Goal: Task Accomplishment & Management: Complete application form

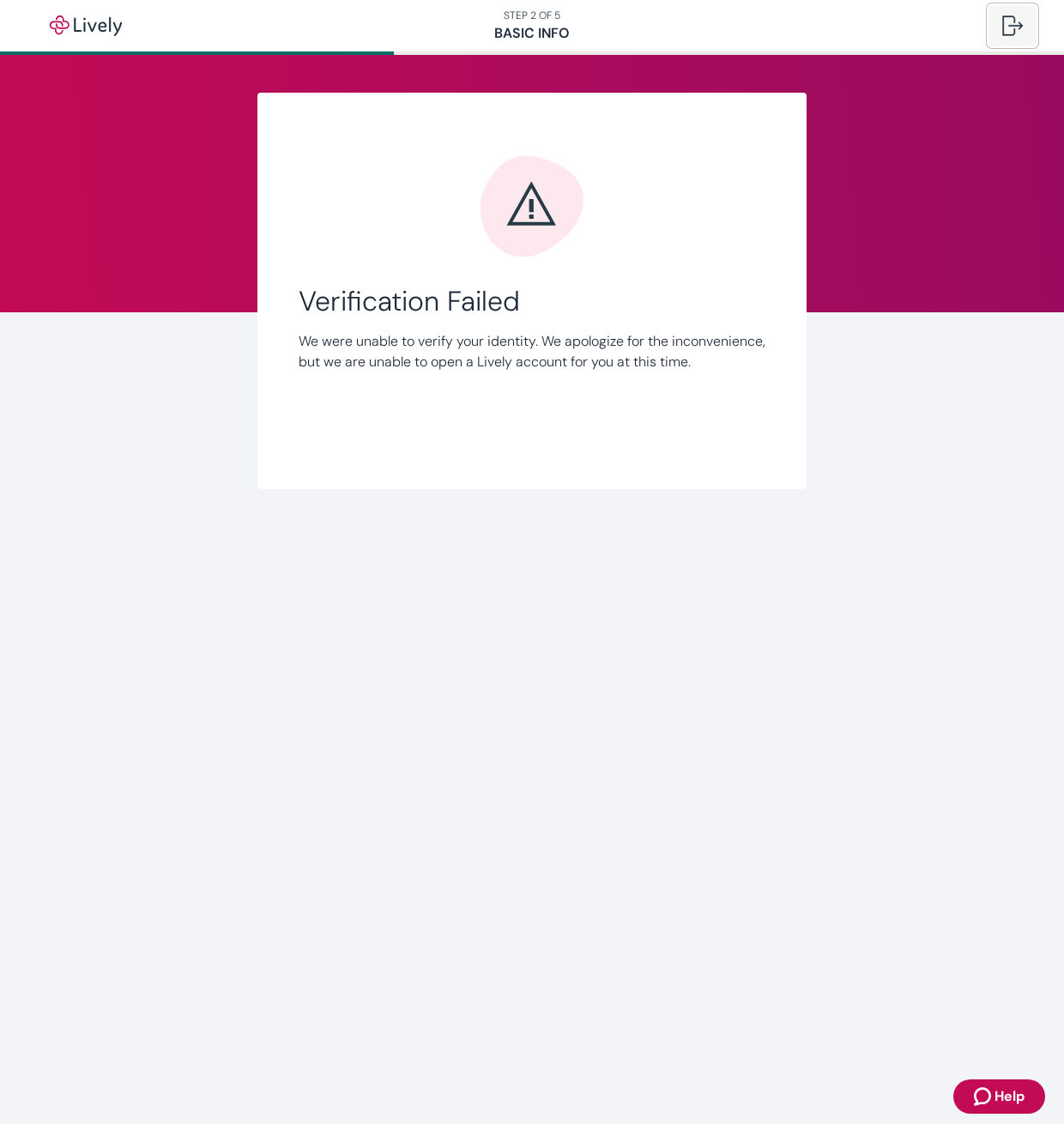
click at [1023, 26] on button at bounding box center [1013, 25] width 48 height 41
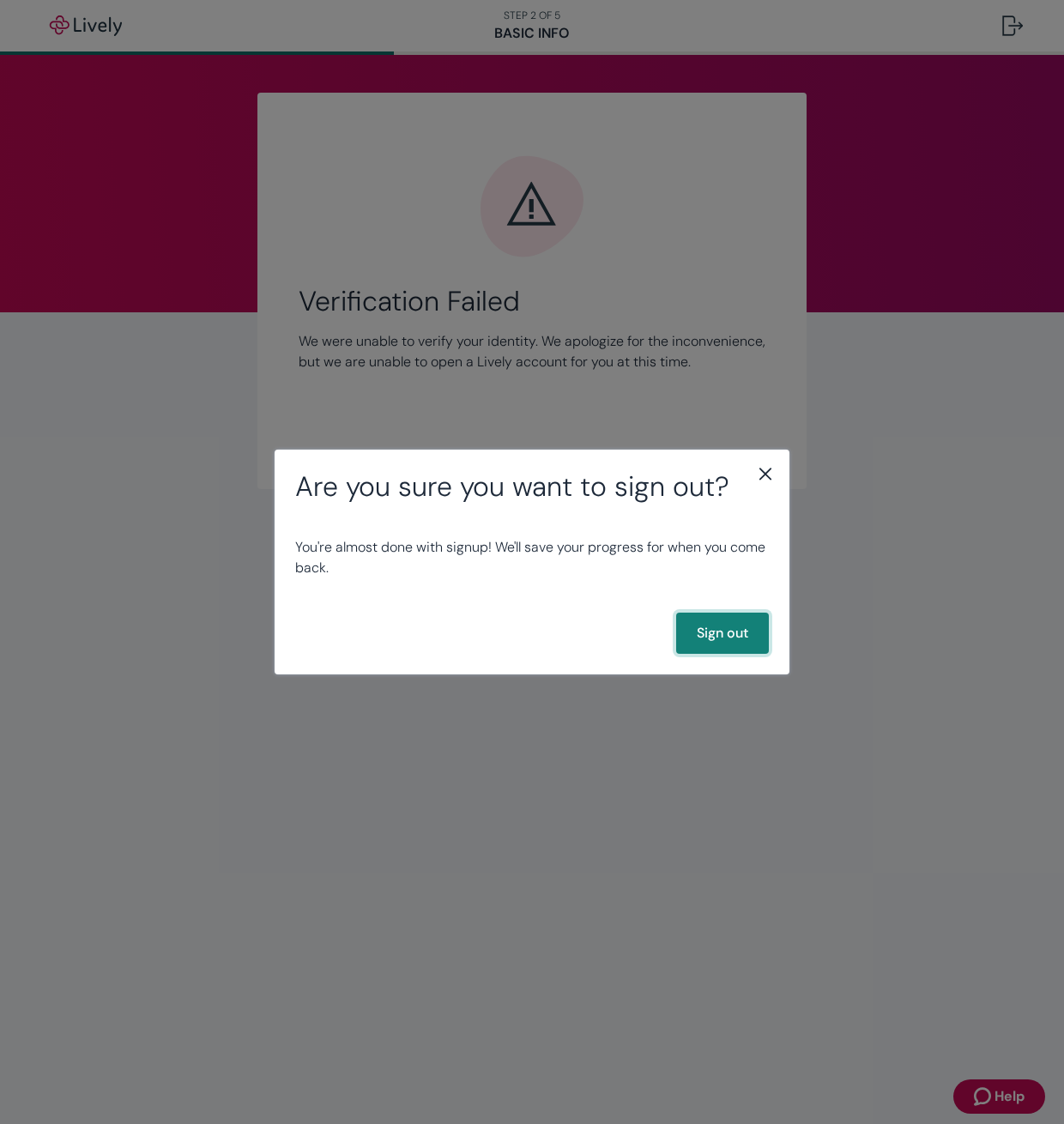
click at [715, 635] on button "Sign out" at bounding box center [723, 633] width 93 height 41
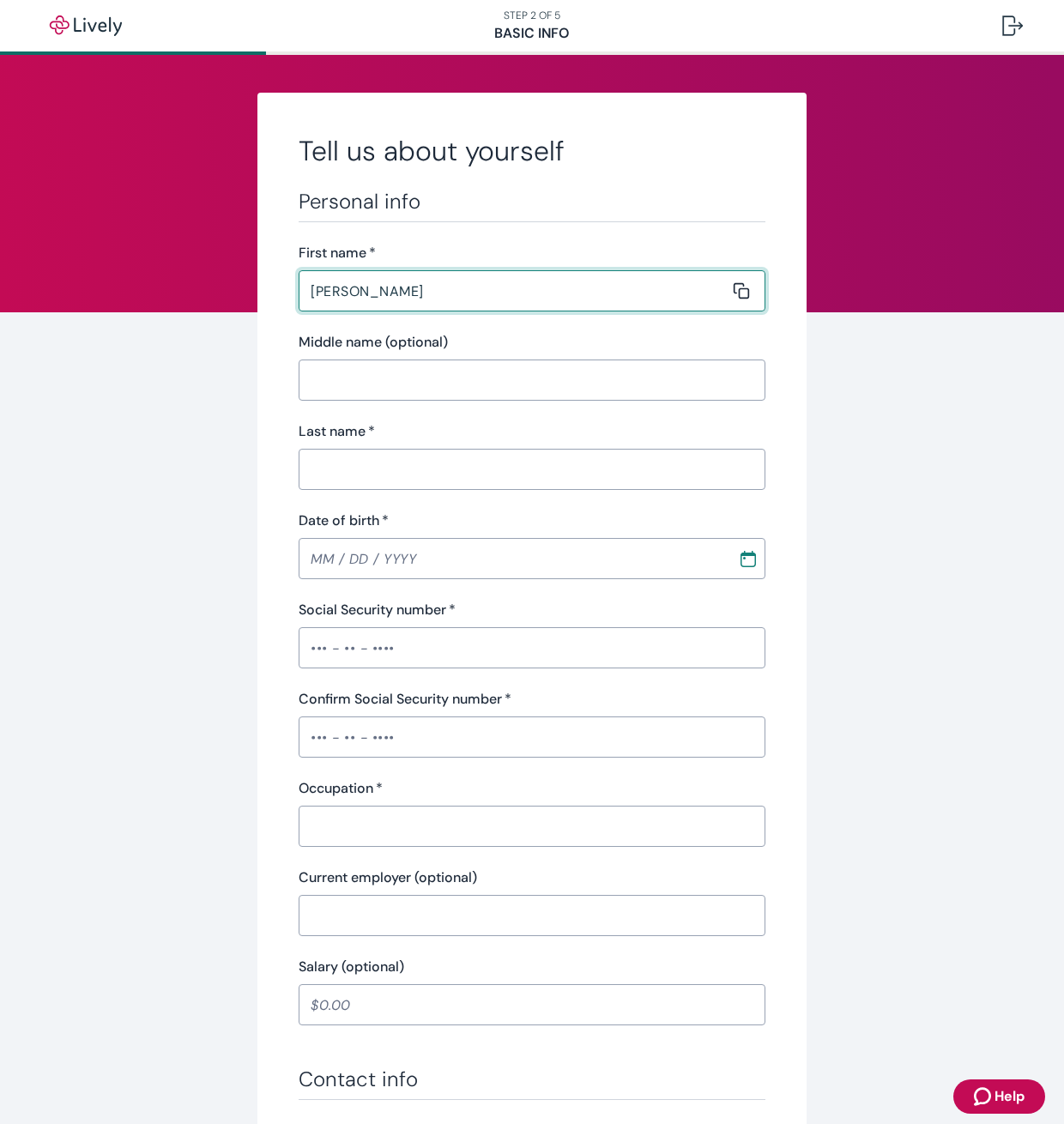
type input "[PERSON_NAME]"
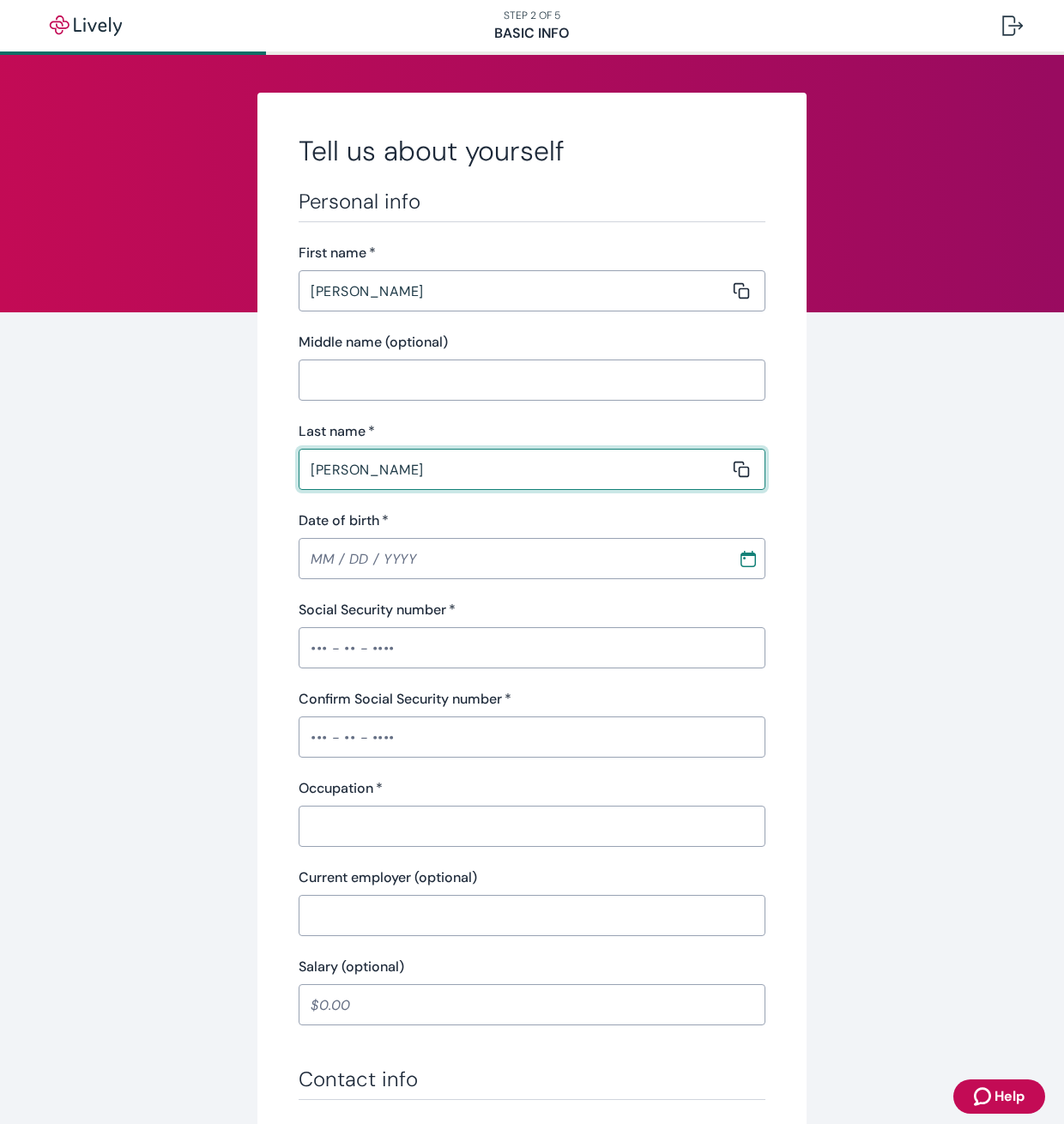
type input "[PERSON_NAME]"
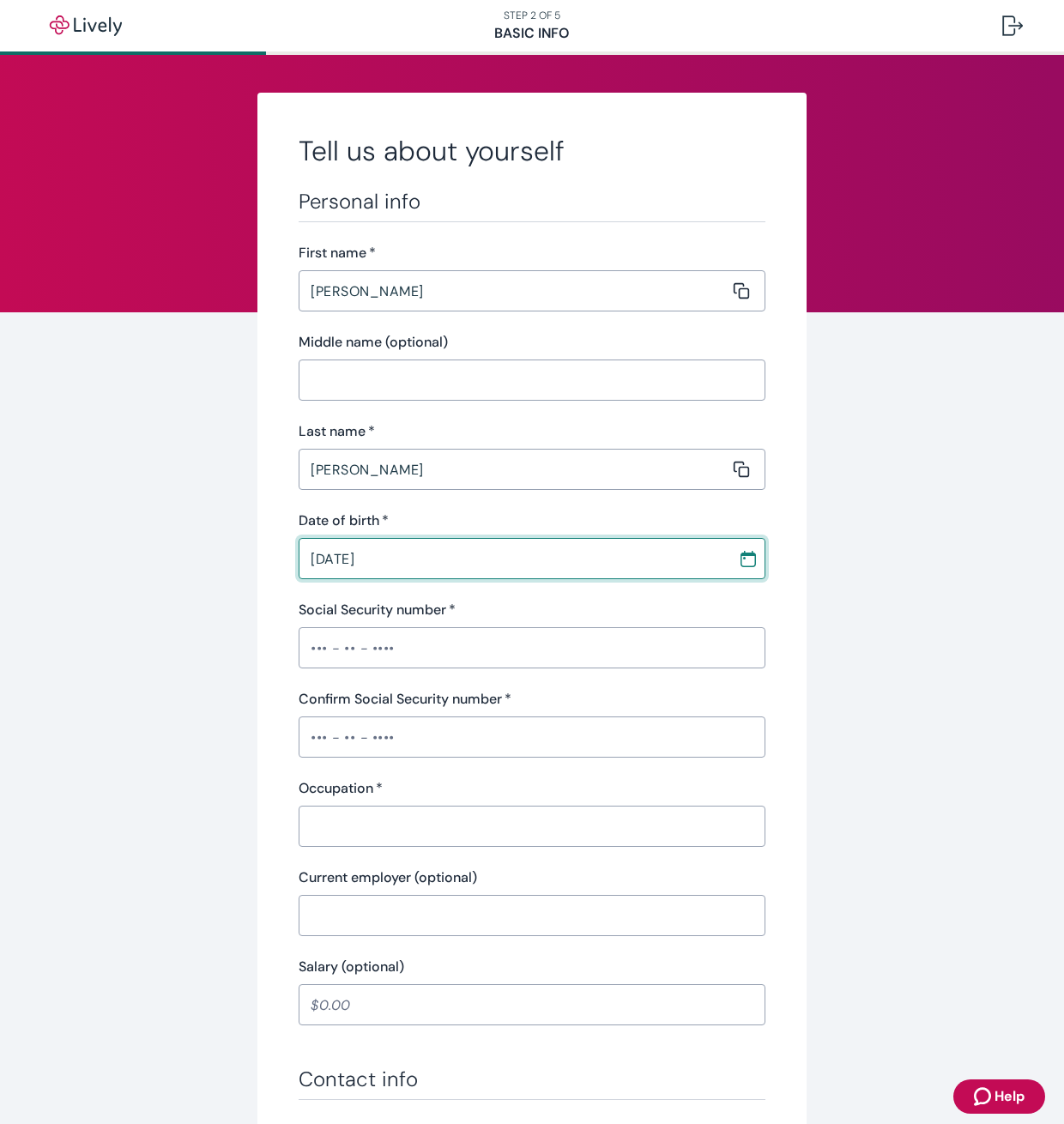
type input "[DATE]"
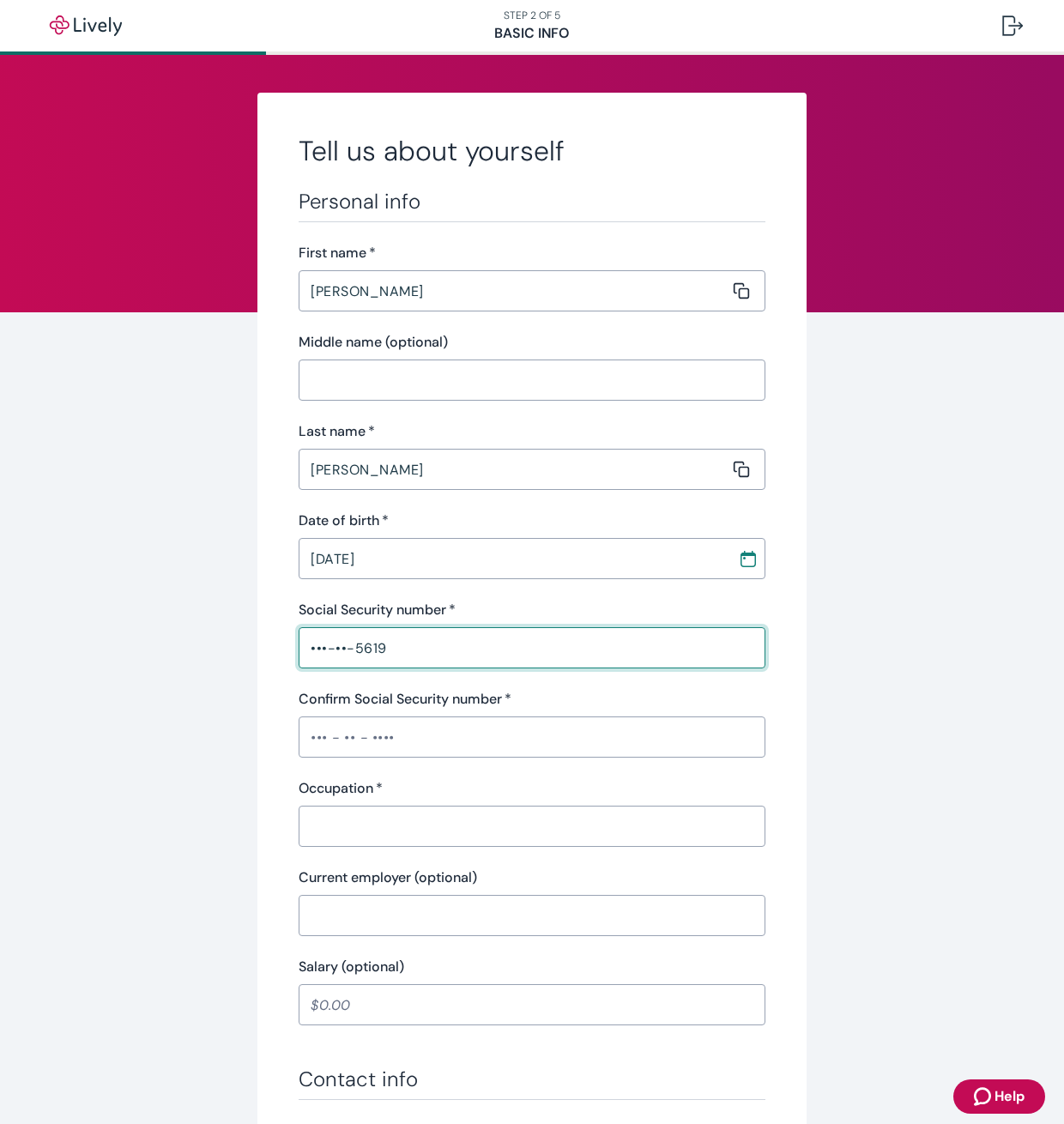
type input "•••-••-5619"
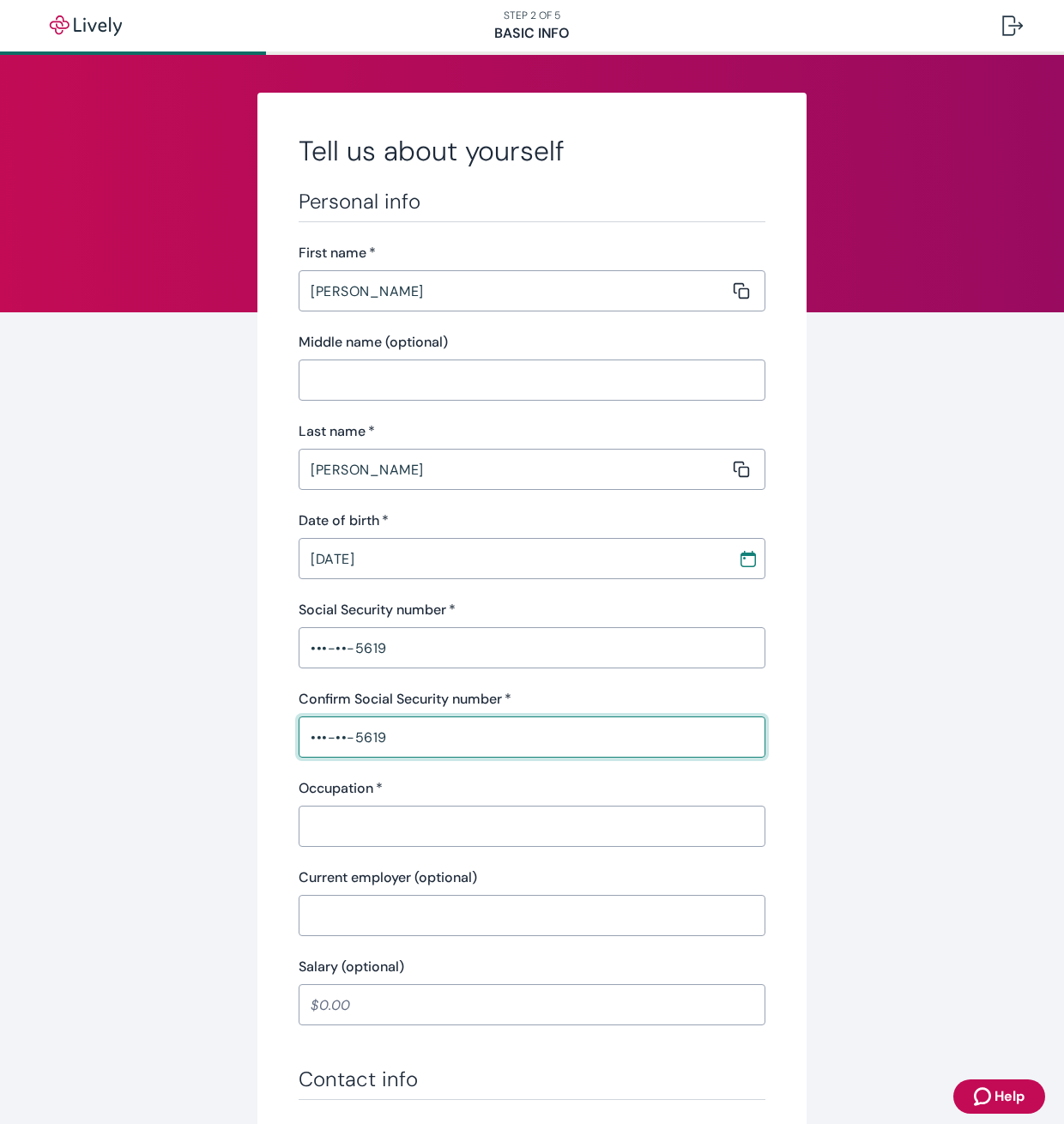
type input "•••-••-5619"
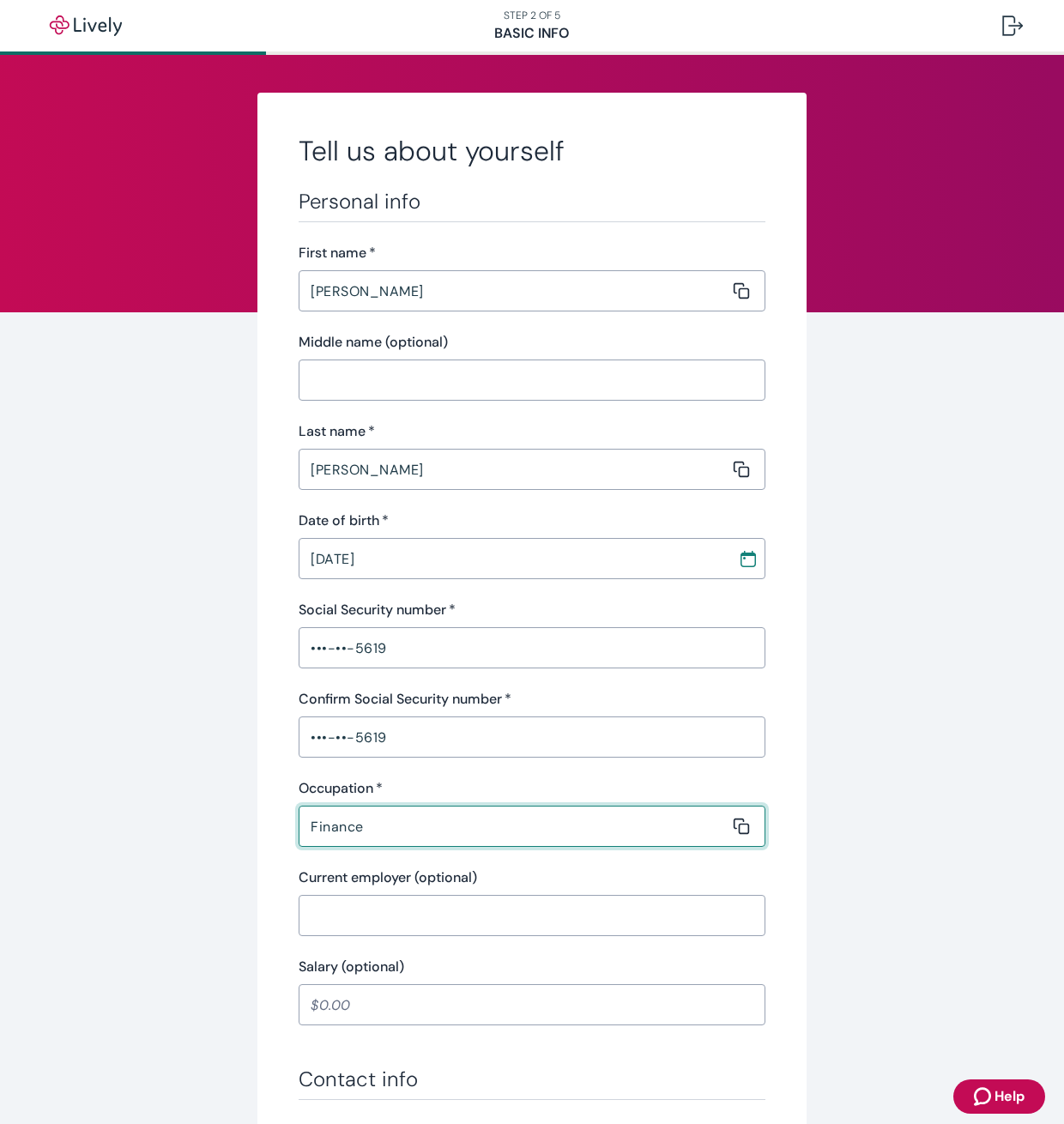
type input "Finance"
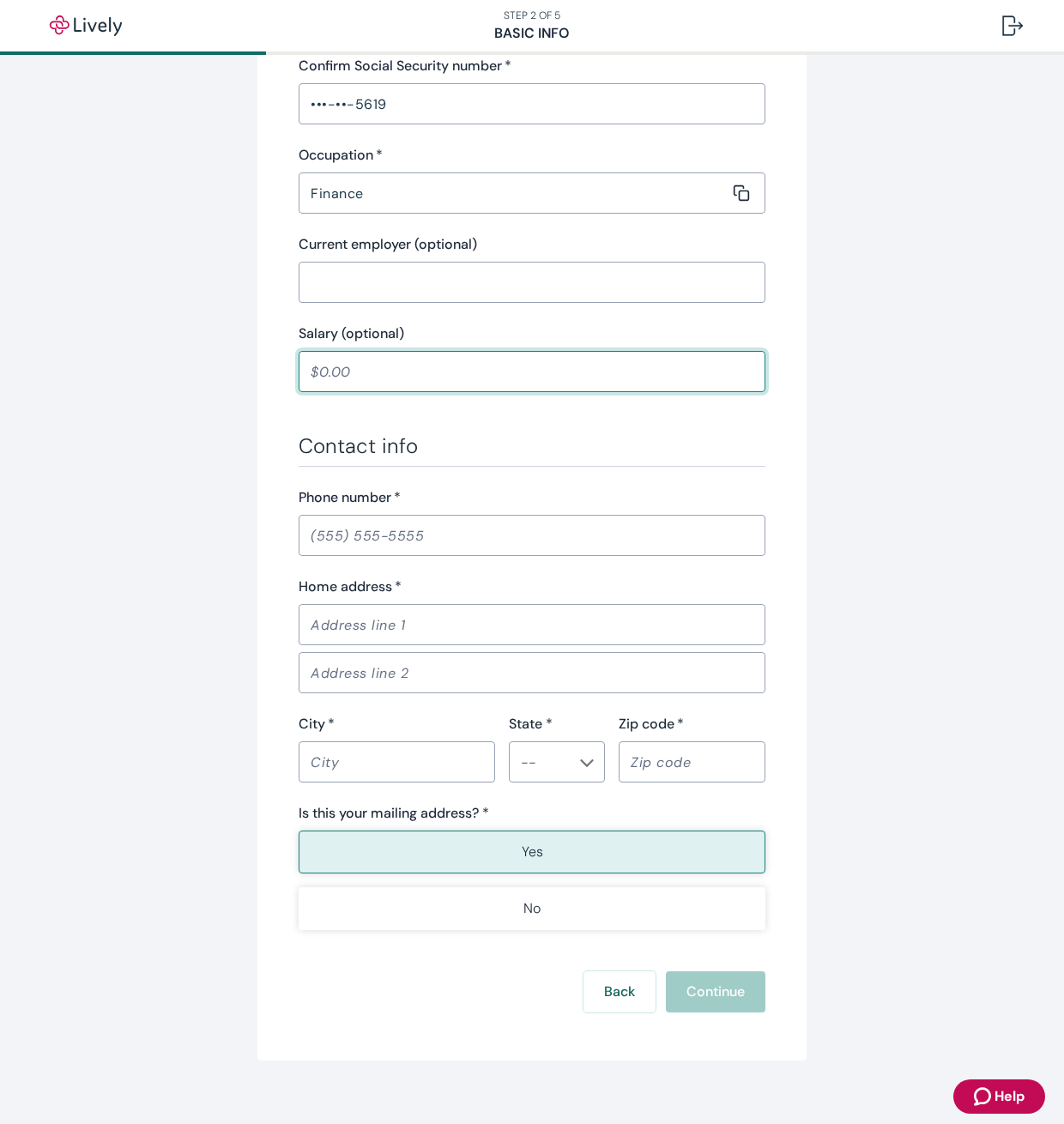
scroll to position [652, 0]
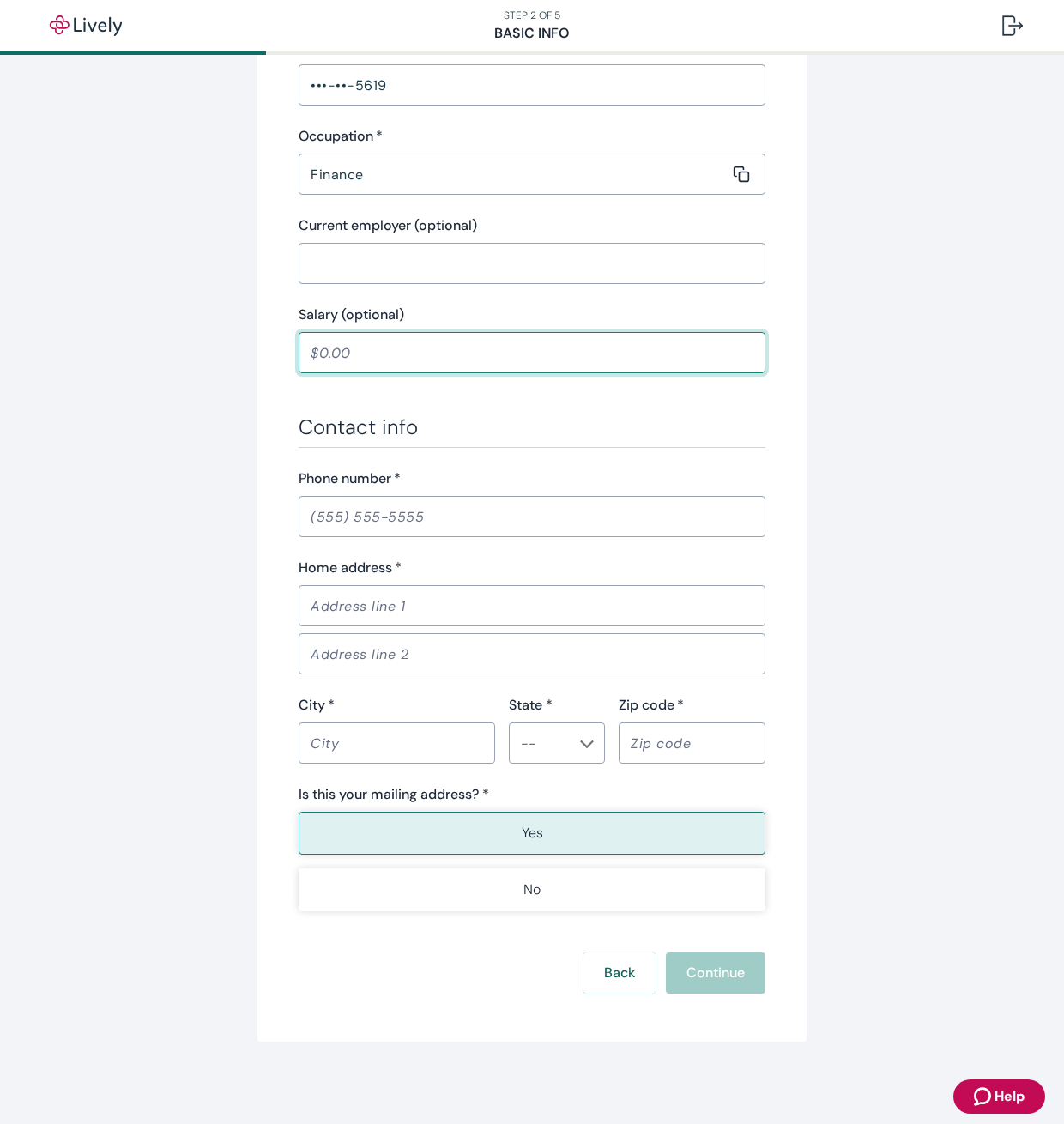
click at [338, 517] on input "Phone number   *" at bounding box center [532, 516] width 467 height 34
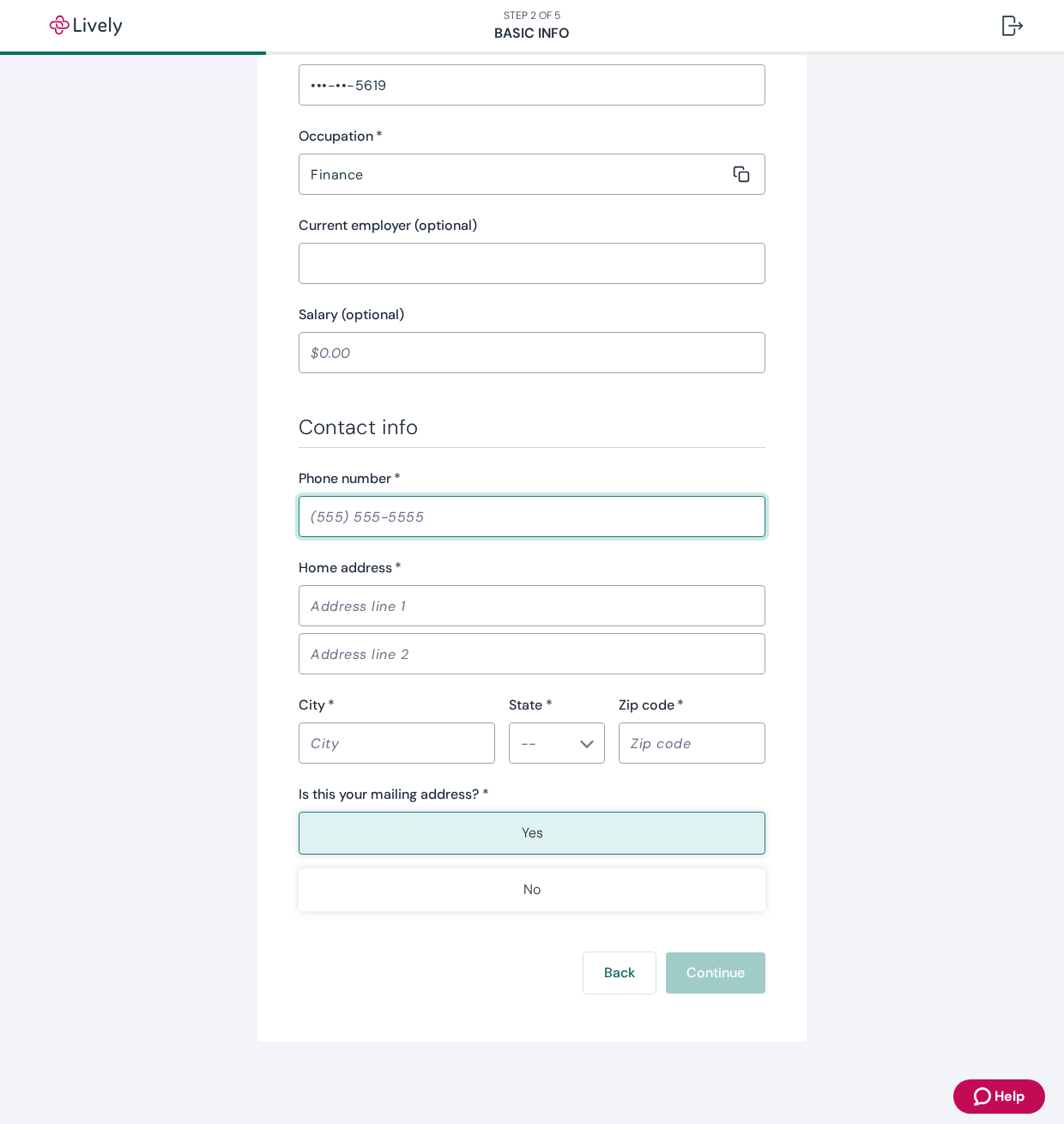
type input "[PHONE_NUMBER]"
type input "[STREET_ADDRESS]"
type input "[GEOGRAPHIC_DATA][PERSON_NAME]"
type input "[US_STATE]"
type input "46835"
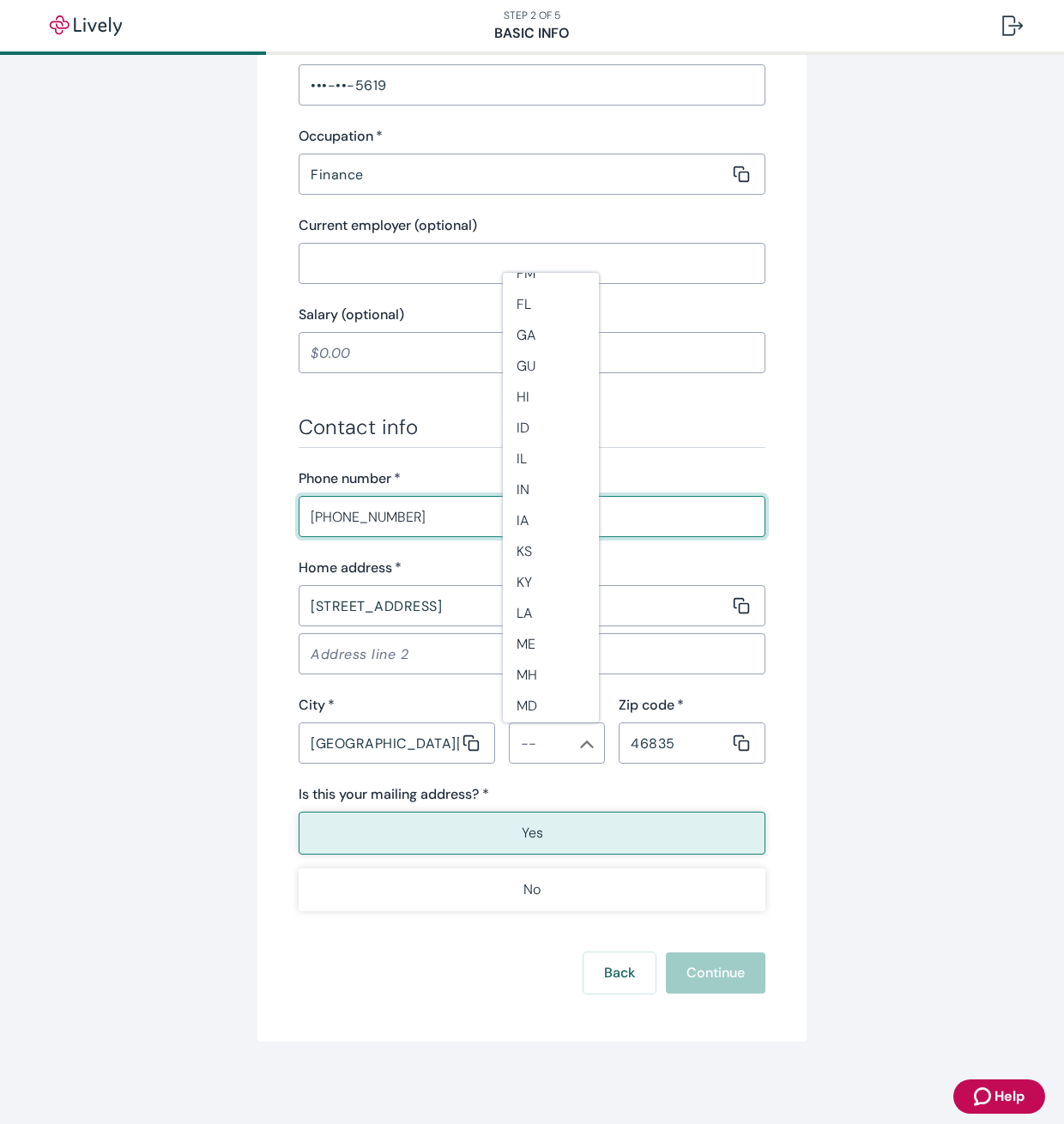
scroll to position [338, 0]
click at [549, 486] on li "IN" at bounding box center [550, 482] width 96 height 31
type input "IN"
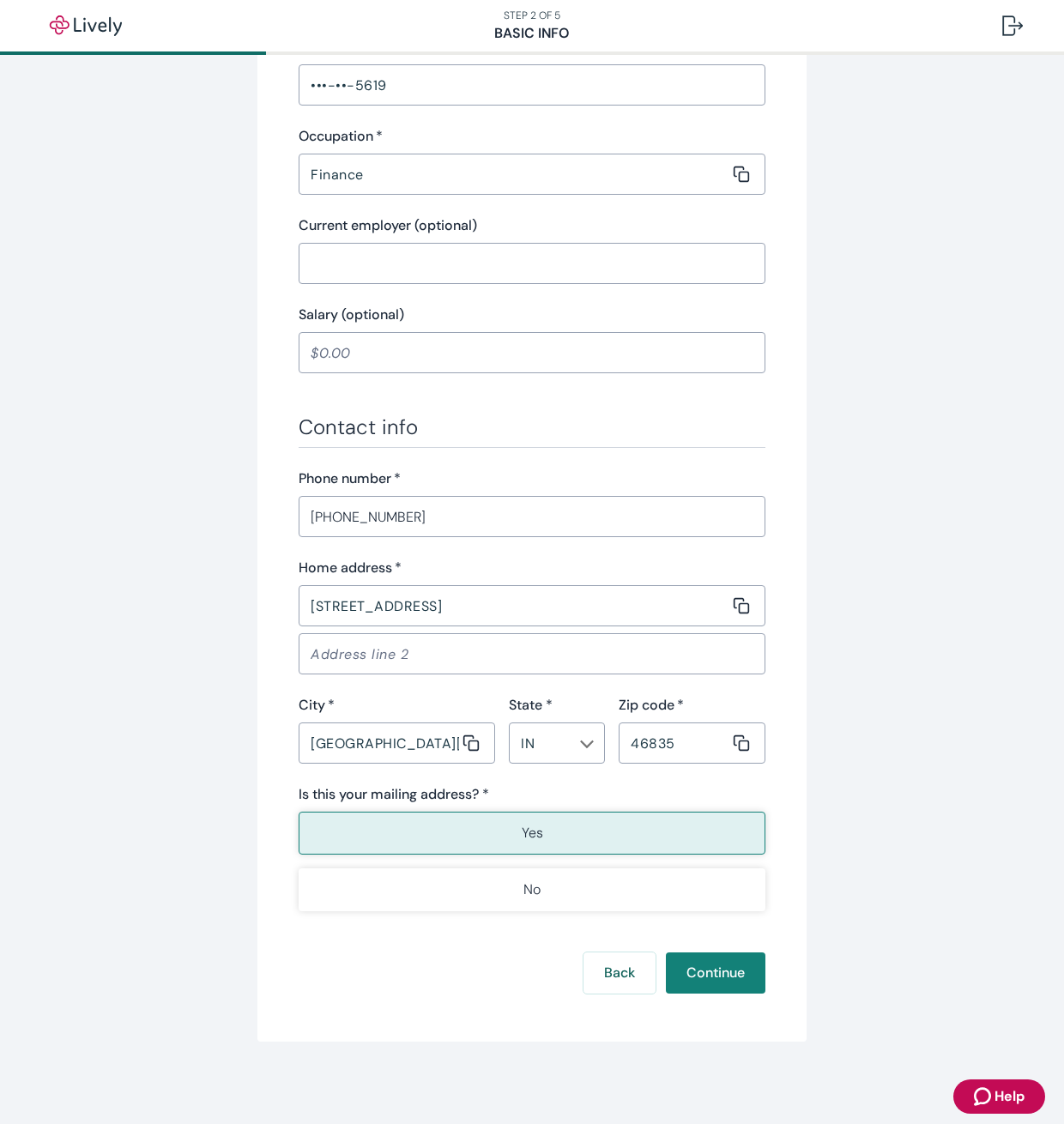
click at [579, 833] on button "Yes" at bounding box center [532, 833] width 467 height 43
click at [709, 978] on button "Continue" at bounding box center [715, 973] width 100 height 41
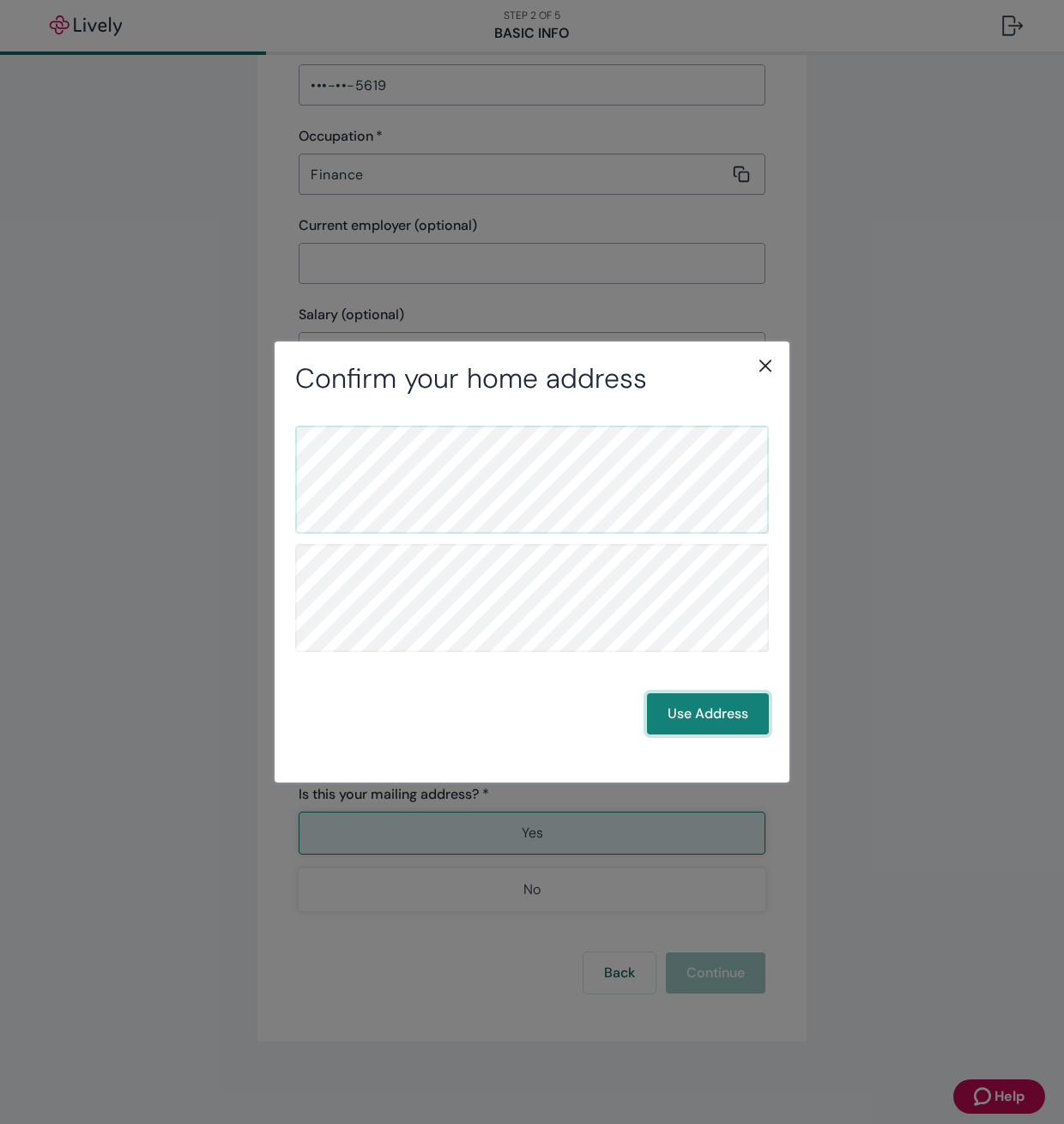
click at [682, 715] on button "Use Address" at bounding box center [708, 714] width 122 height 41
click at [763, 361] on icon "close" at bounding box center [764, 365] width 20 height 20
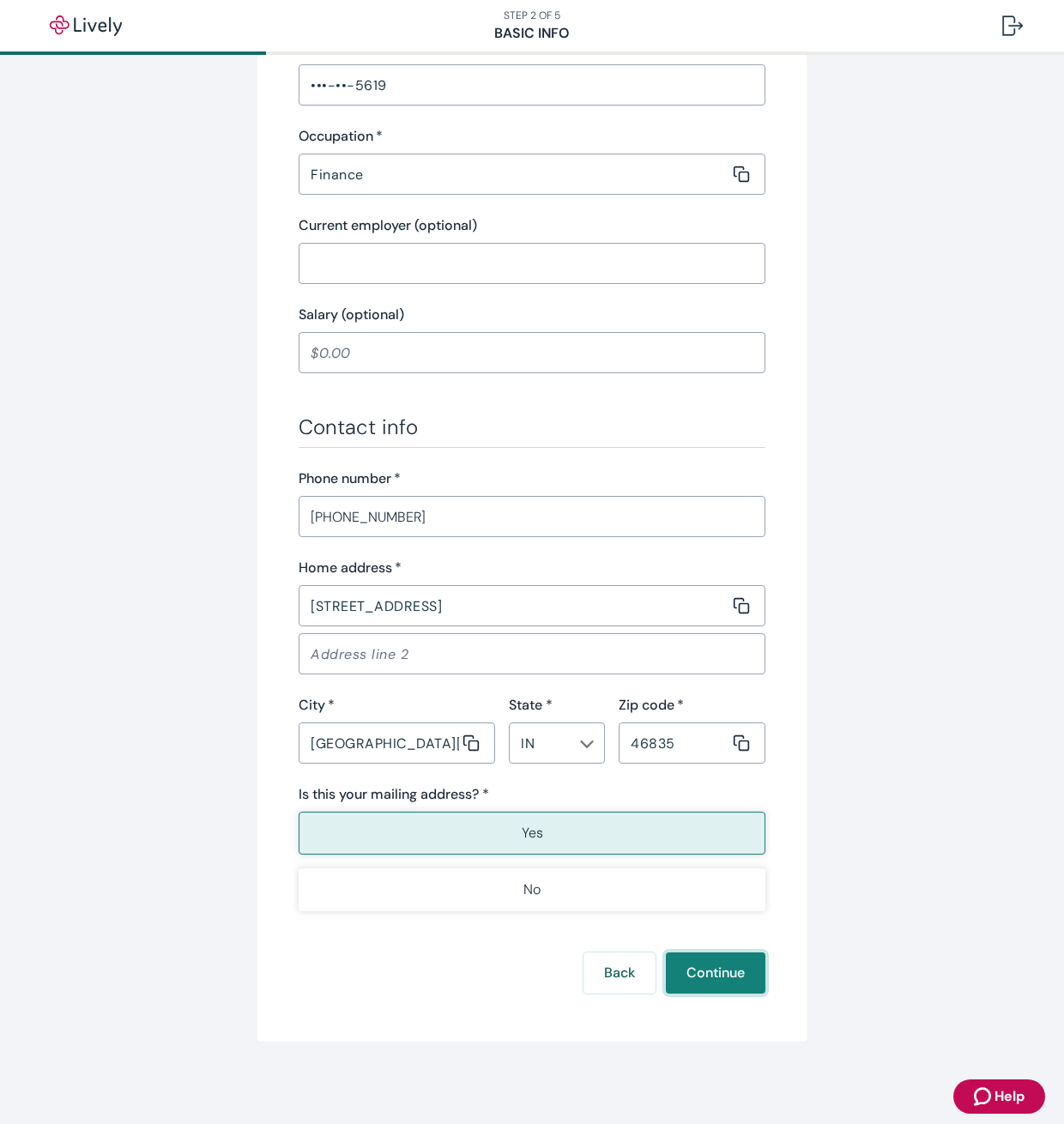
click at [713, 972] on button "Continue" at bounding box center [715, 973] width 100 height 41
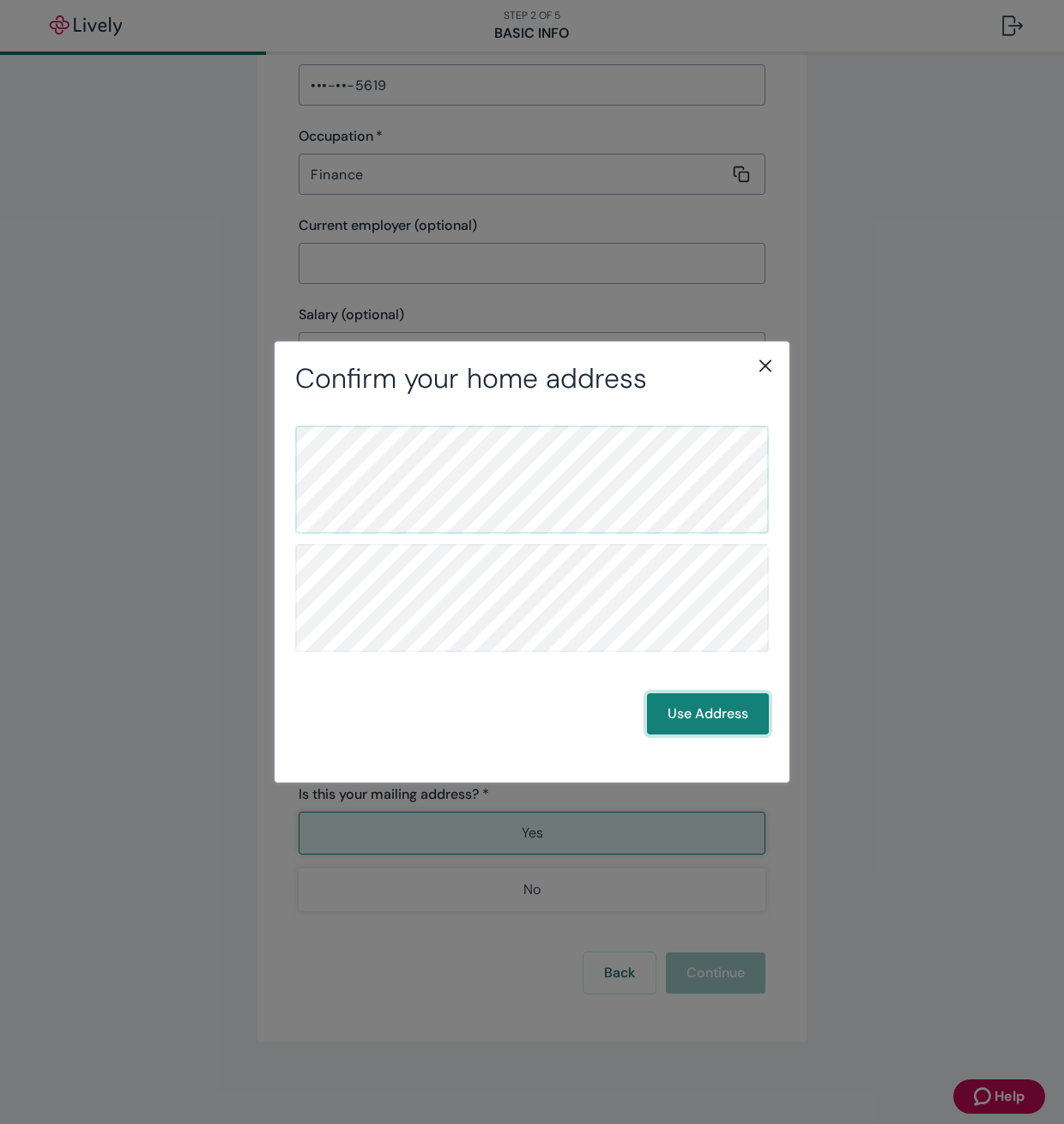
click at [688, 717] on button "Use Address" at bounding box center [708, 714] width 122 height 41
click at [673, 713] on button "Use Address" at bounding box center [708, 714] width 122 height 41
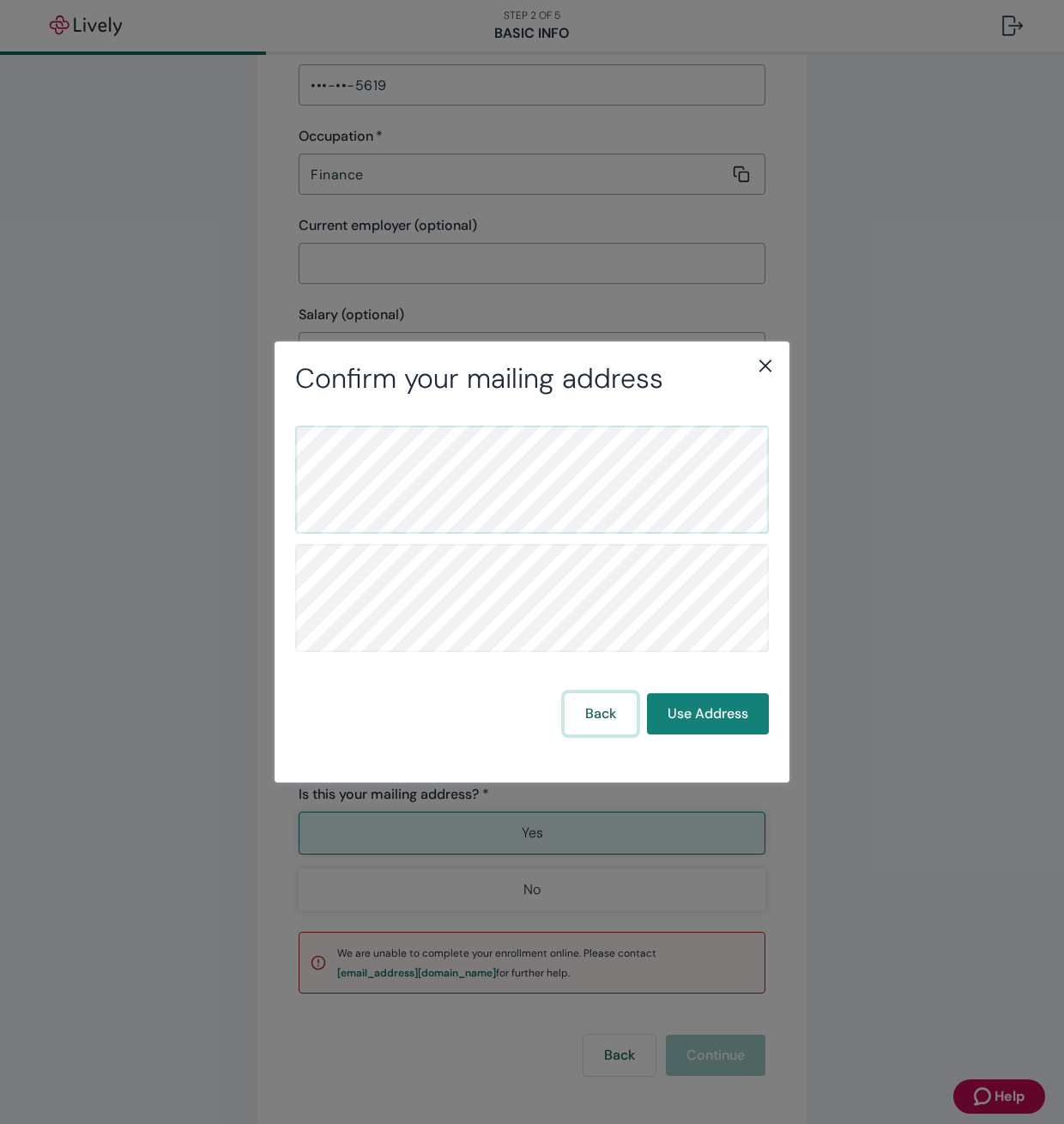
click at [606, 712] on button "Back" at bounding box center [600, 714] width 72 height 41
click at [762, 367] on icon "close" at bounding box center [764, 365] width 20 height 20
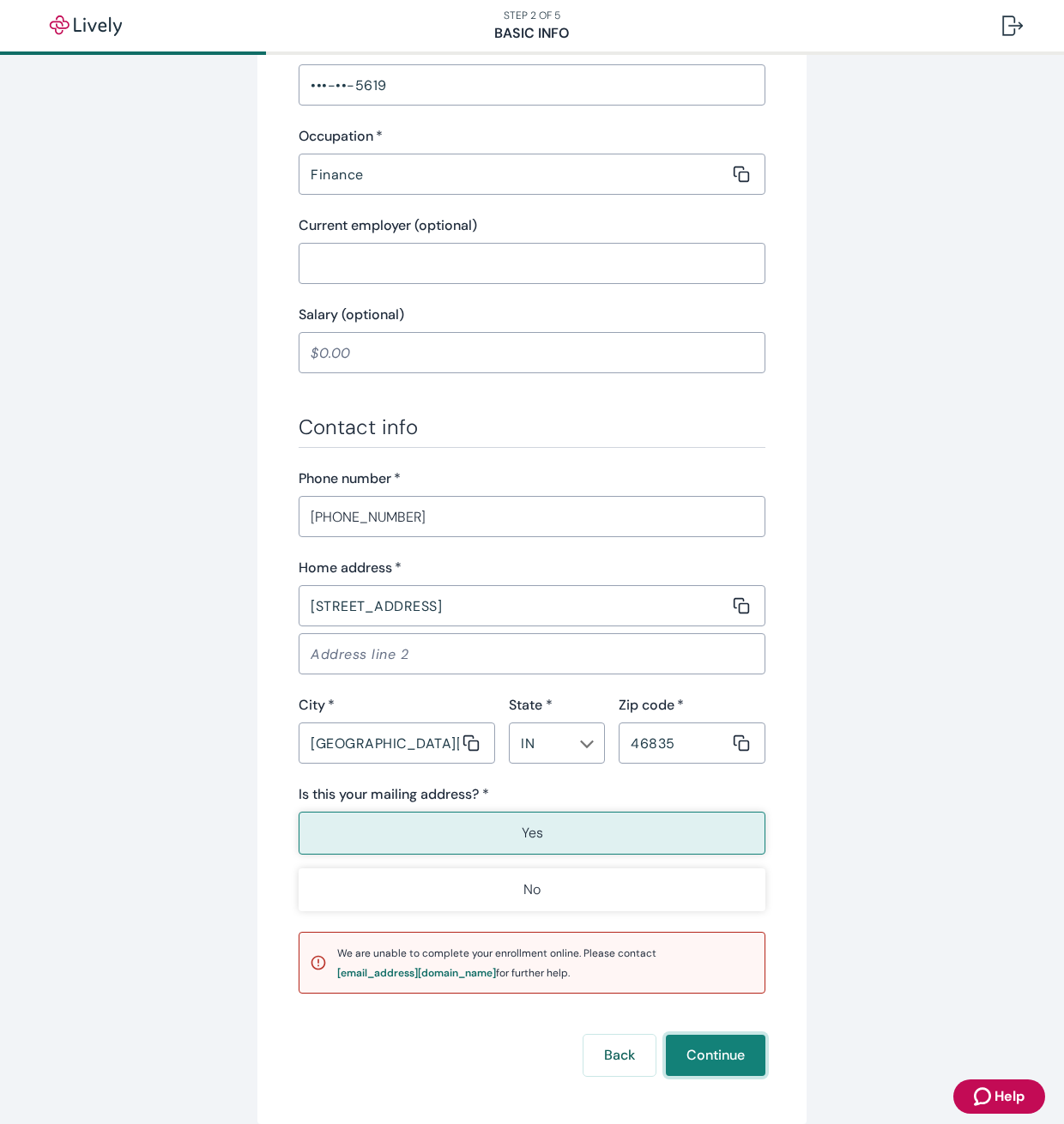
click at [708, 1053] on button "Continue" at bounding box center [715, 1055] width 100 height 41
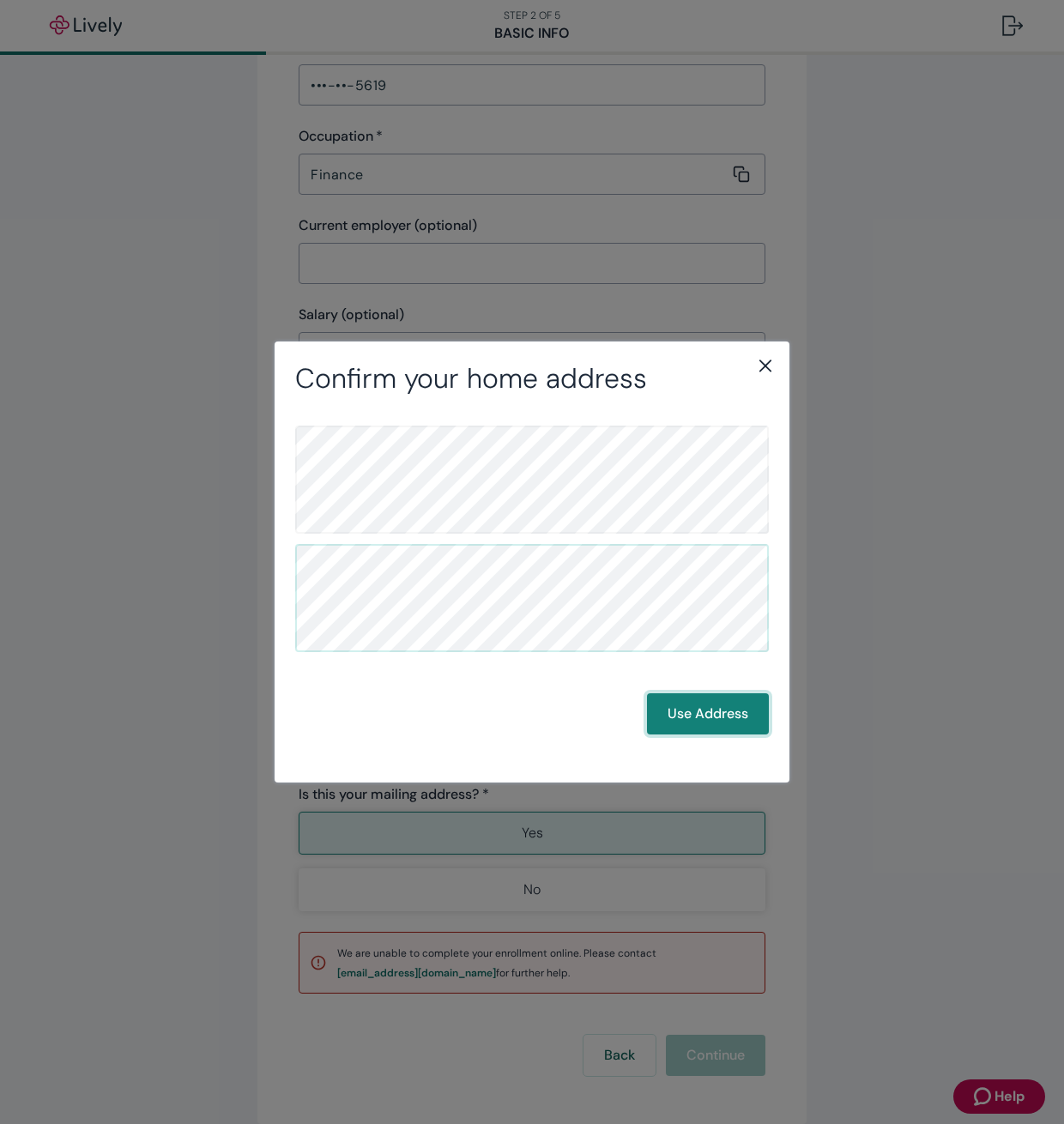
click at [730, 710] on button "Use Address" at bounding box center [708, 714] width 122 height 41
click at [715, 703] on button "Use Address" at bounding box center [708, 714] width 122 height 41
click at [758, 365] on icon "close" at bounding box center [764, 365] width 20 height 20
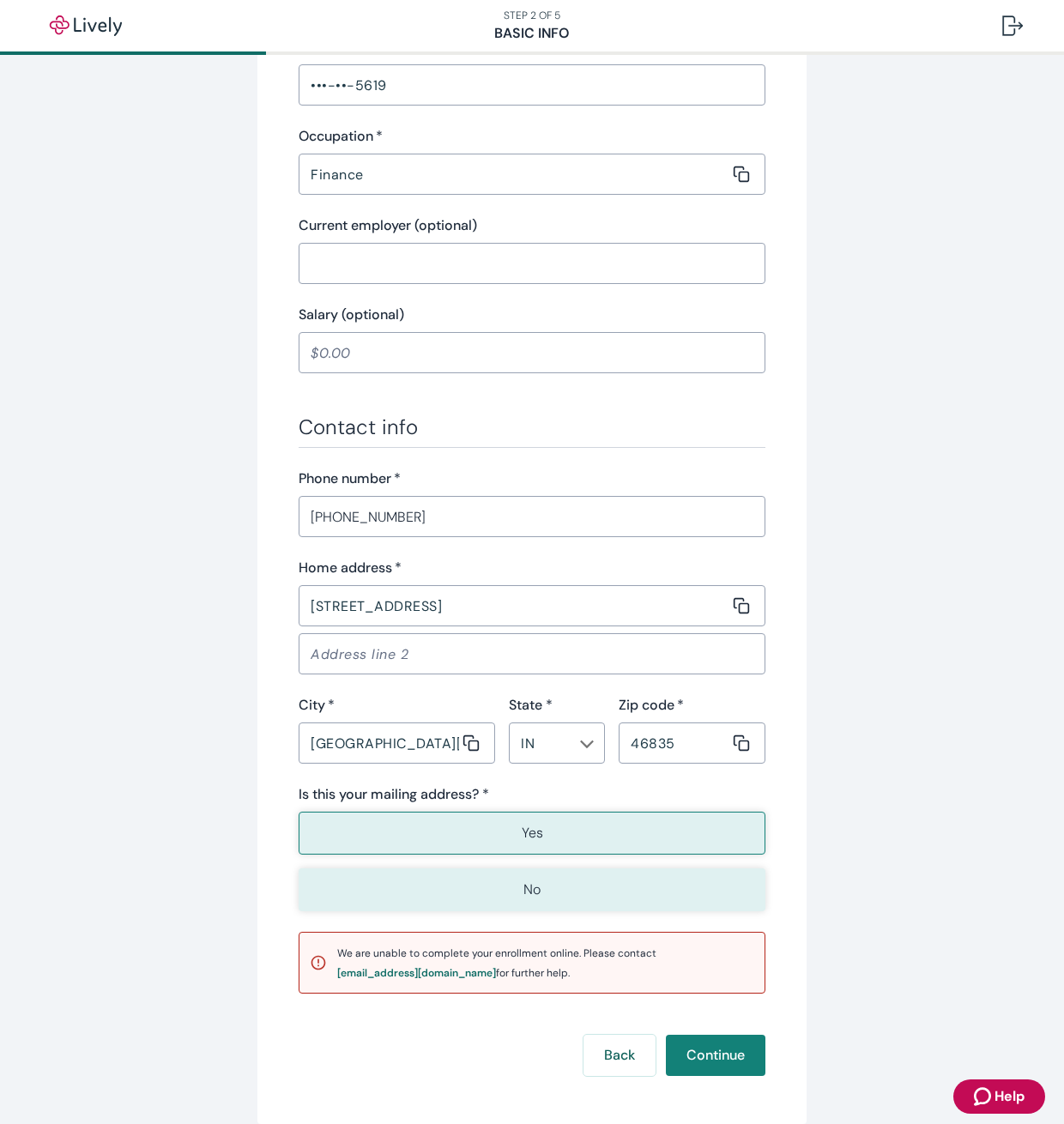
click at [500, 885] on button "No" at bounding box center [532, 889] width 467 height 43
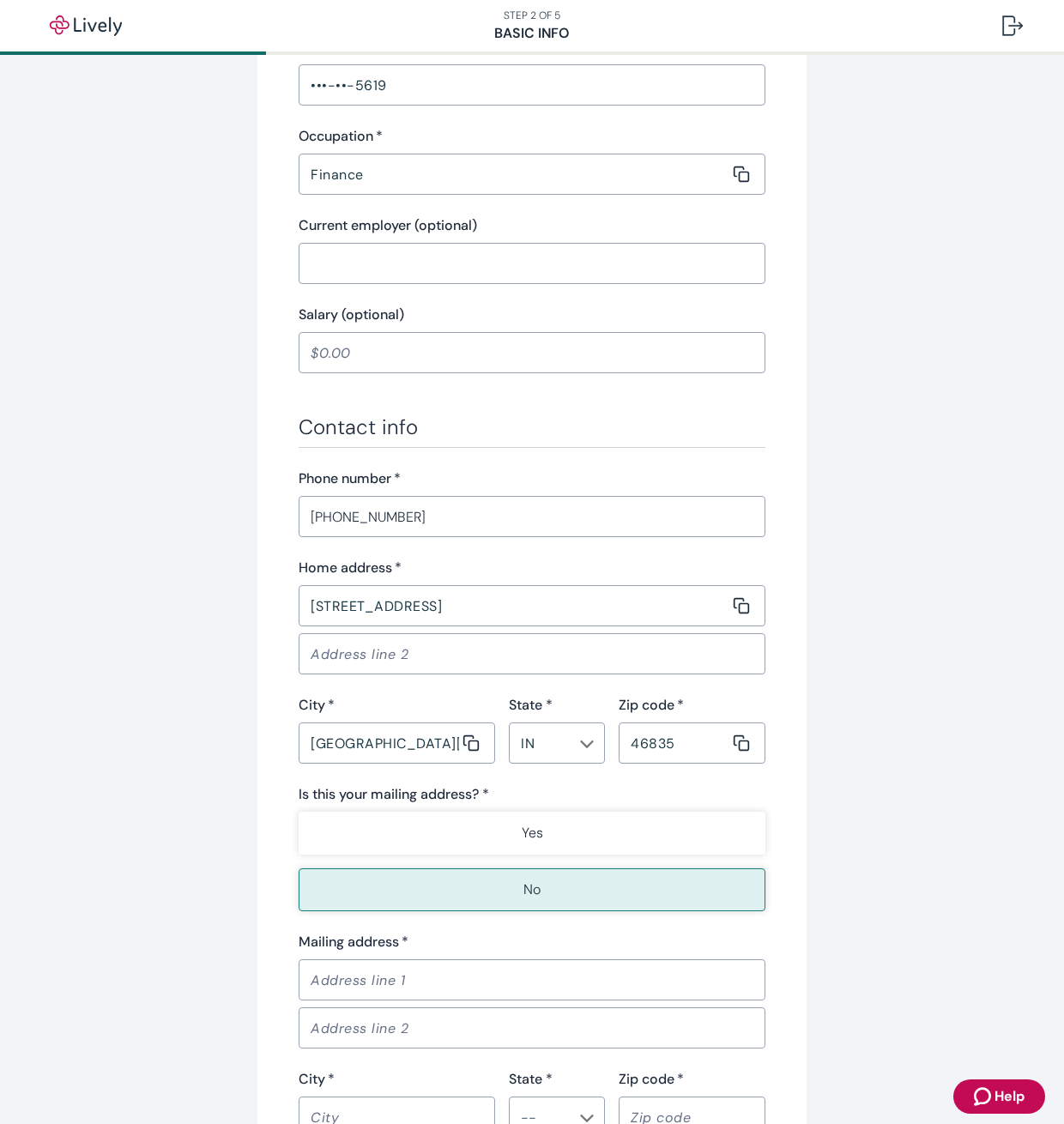
click at [469, 992] on input "Mailing address   *" at bounding box center [526, 979] width 455 height 34
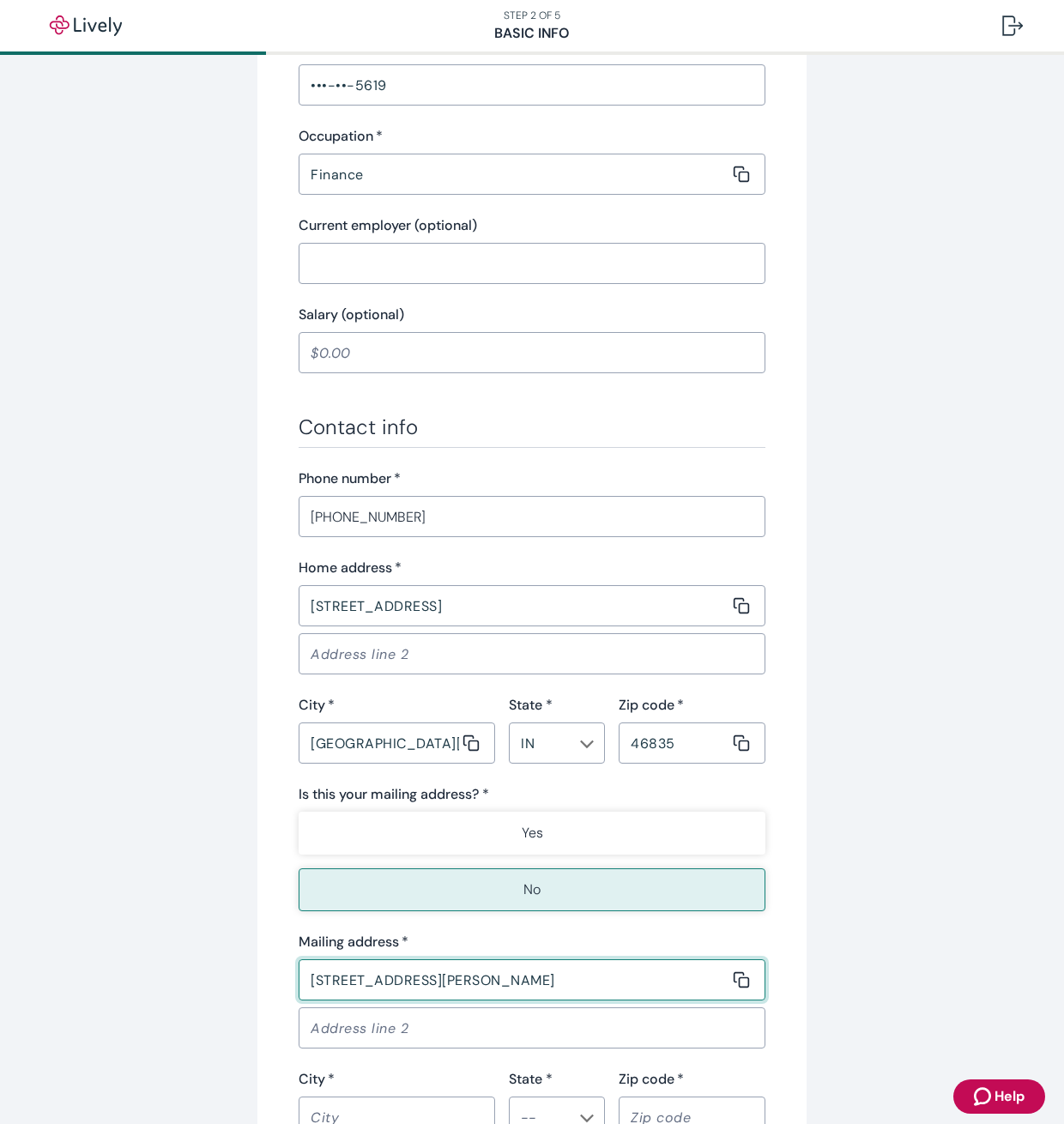
type input "[STREET_ADDRESS][PERSON_NAME]"
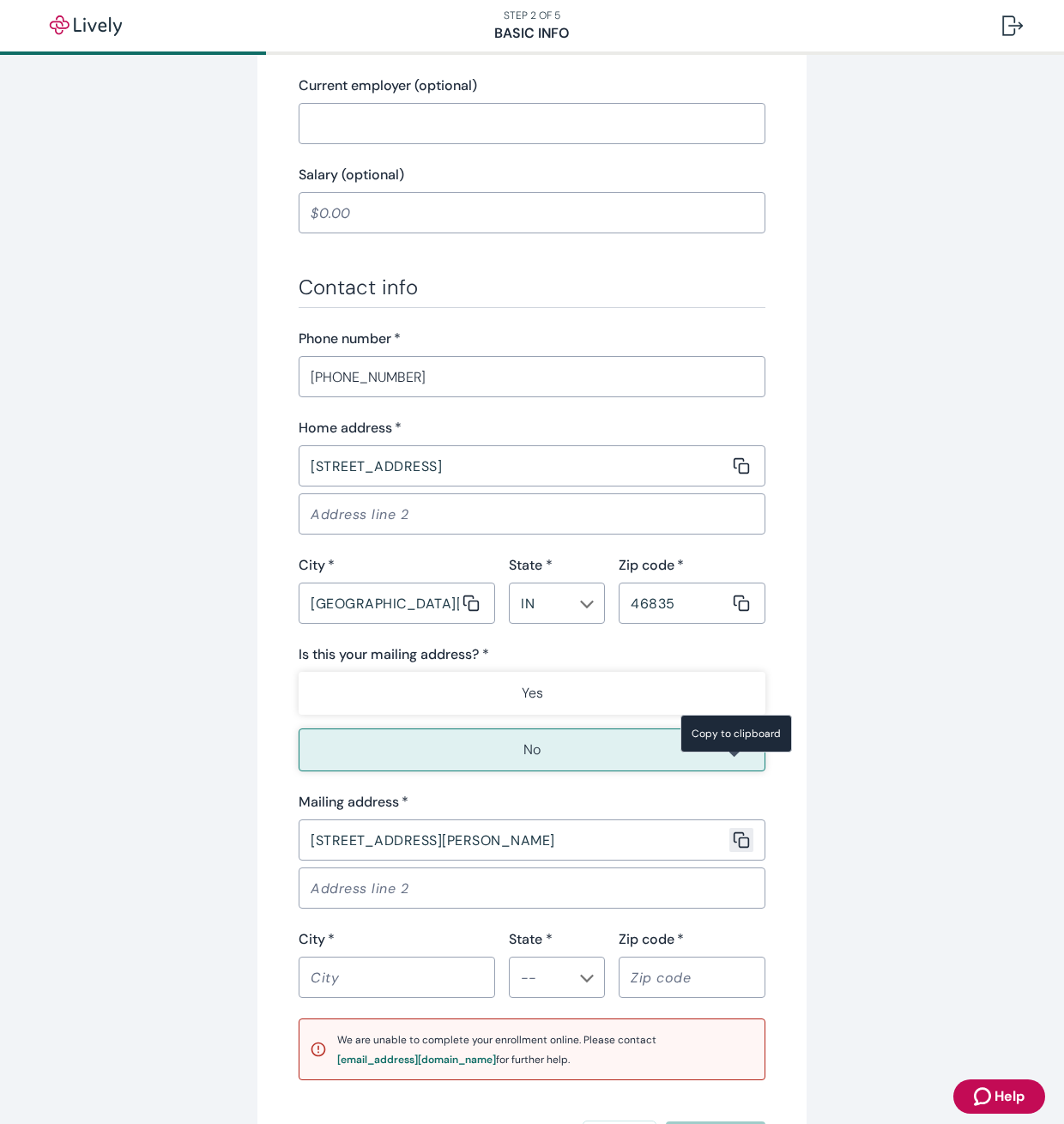
scroll to position [910, 0]
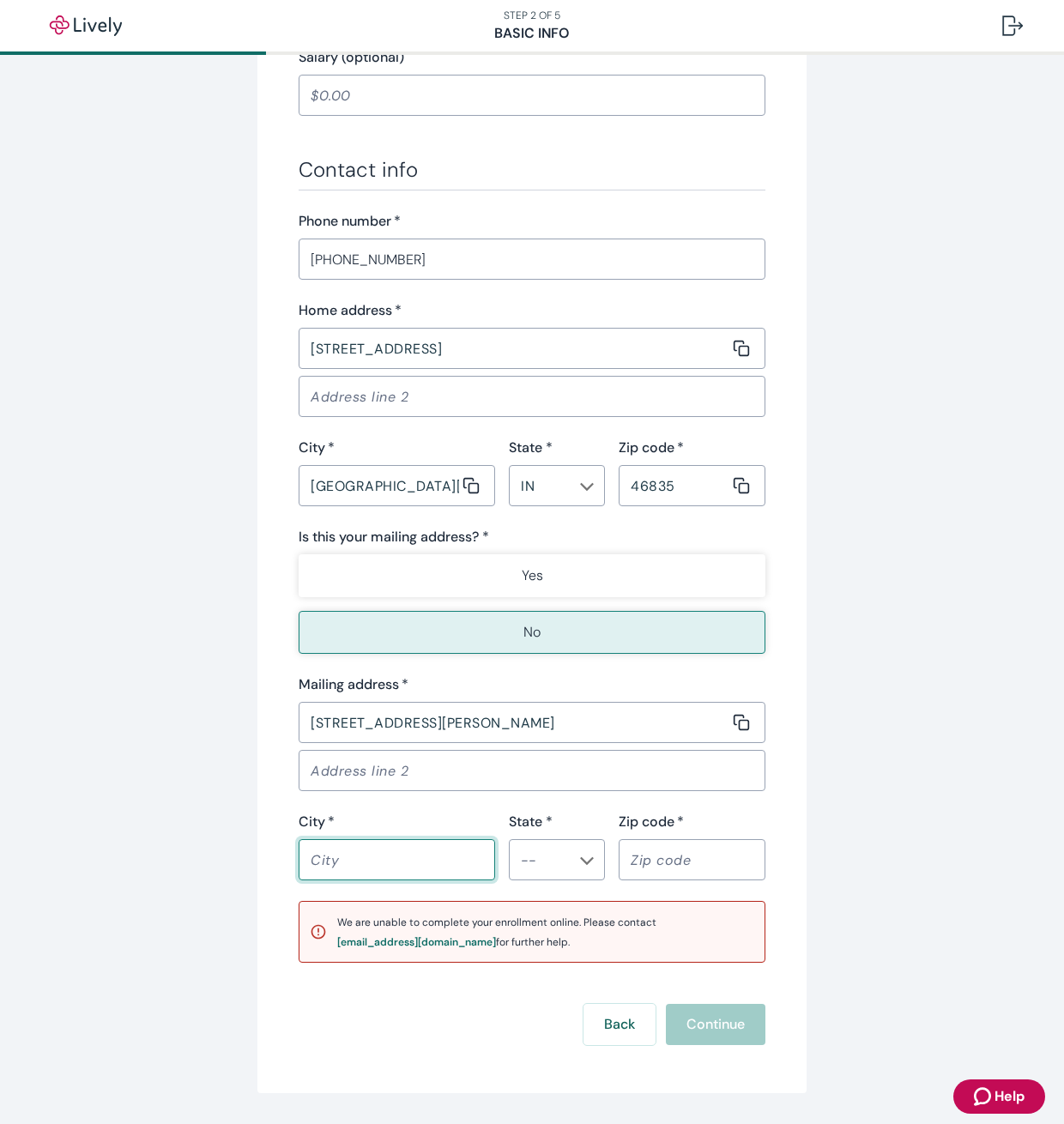
click at [383, 859] on input "City   *" at bounding box center [391, 859] width 184 height 34
type input "[PERSON_NAME]"
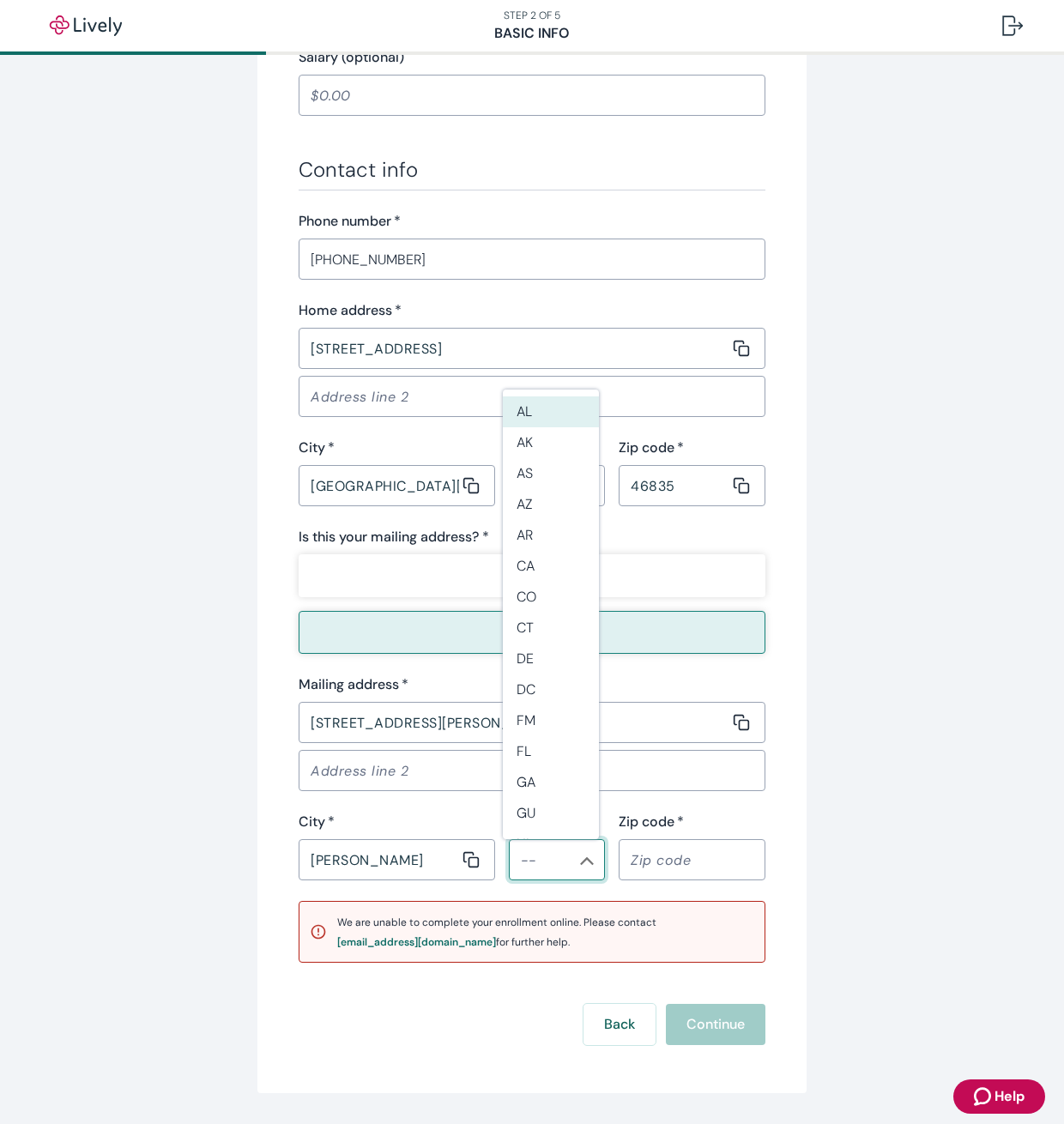
click at [524, 857] on input "State *" at bounding box center [542, 859] width 57 height 24
type input "[US_STATE]"
type input "46835"
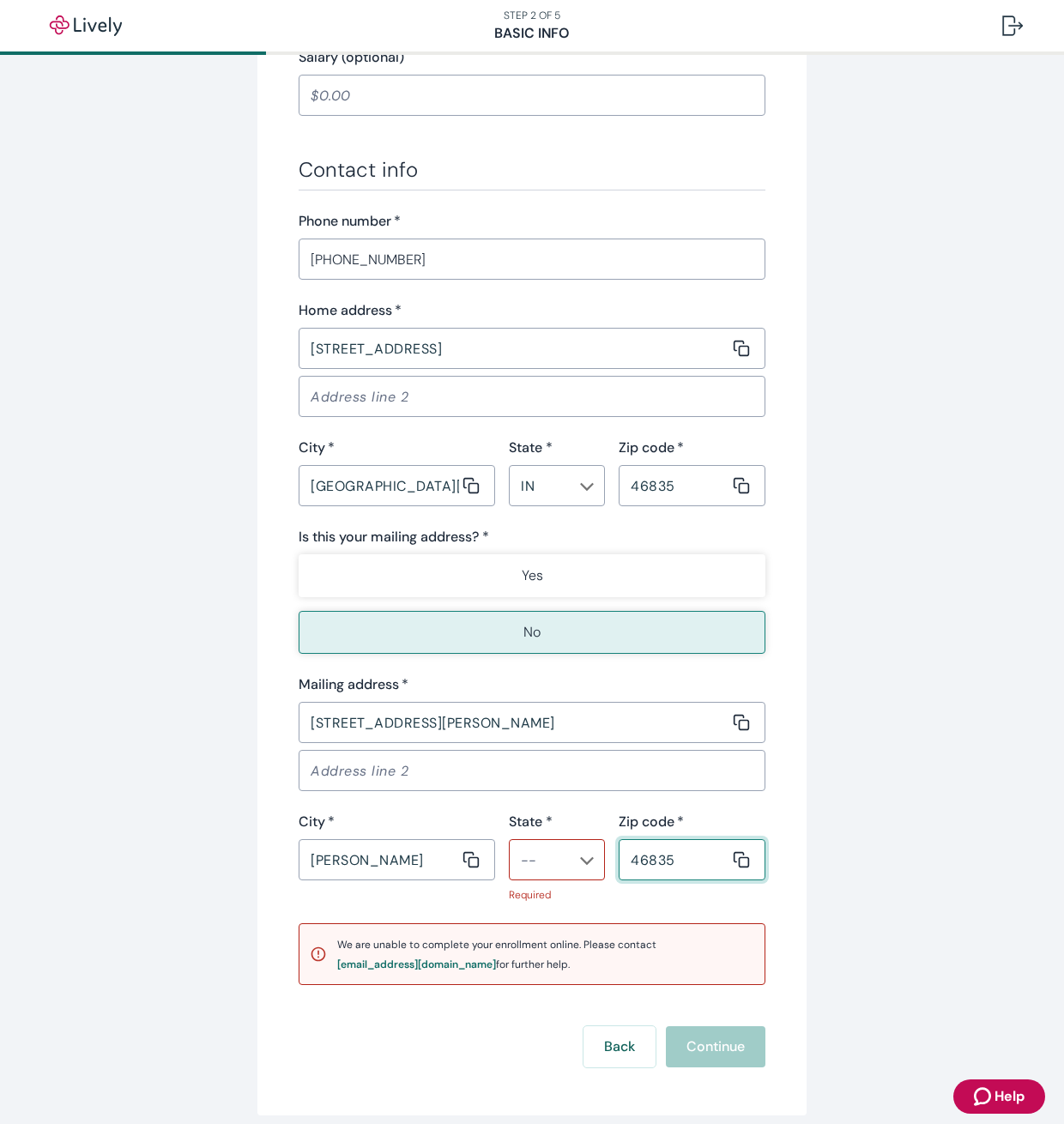
drag, startPoint x: 665, startPoint y: 866, endPoint x: 628, endPoint y: 867, distance: 37.0
click at [628, 867] on input "46835" at bounding box center [674, 859] width 111 height 34
type input "46742"
click at [728, 1050] on div "Back Continue" at bounding box center [532, 1046] width 467 height 41
click at [543, 864] on input "State *" at bounding box center [542, 859] width 57 height 24
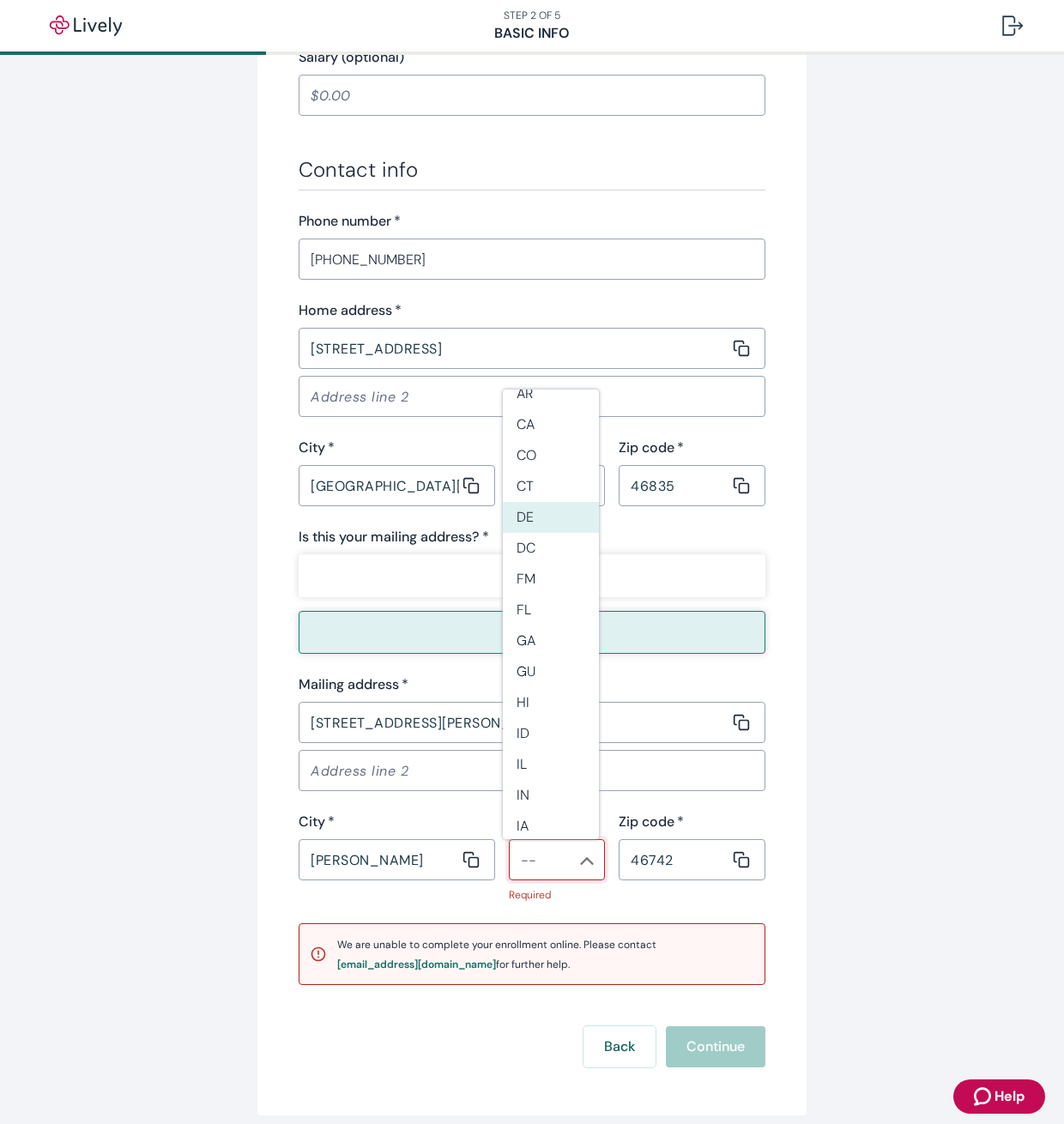
scroll to position [172, 0]
click at [522, 764] on li "IN" at bounding box center [550, 765] width 96 height 31
type input "IN"
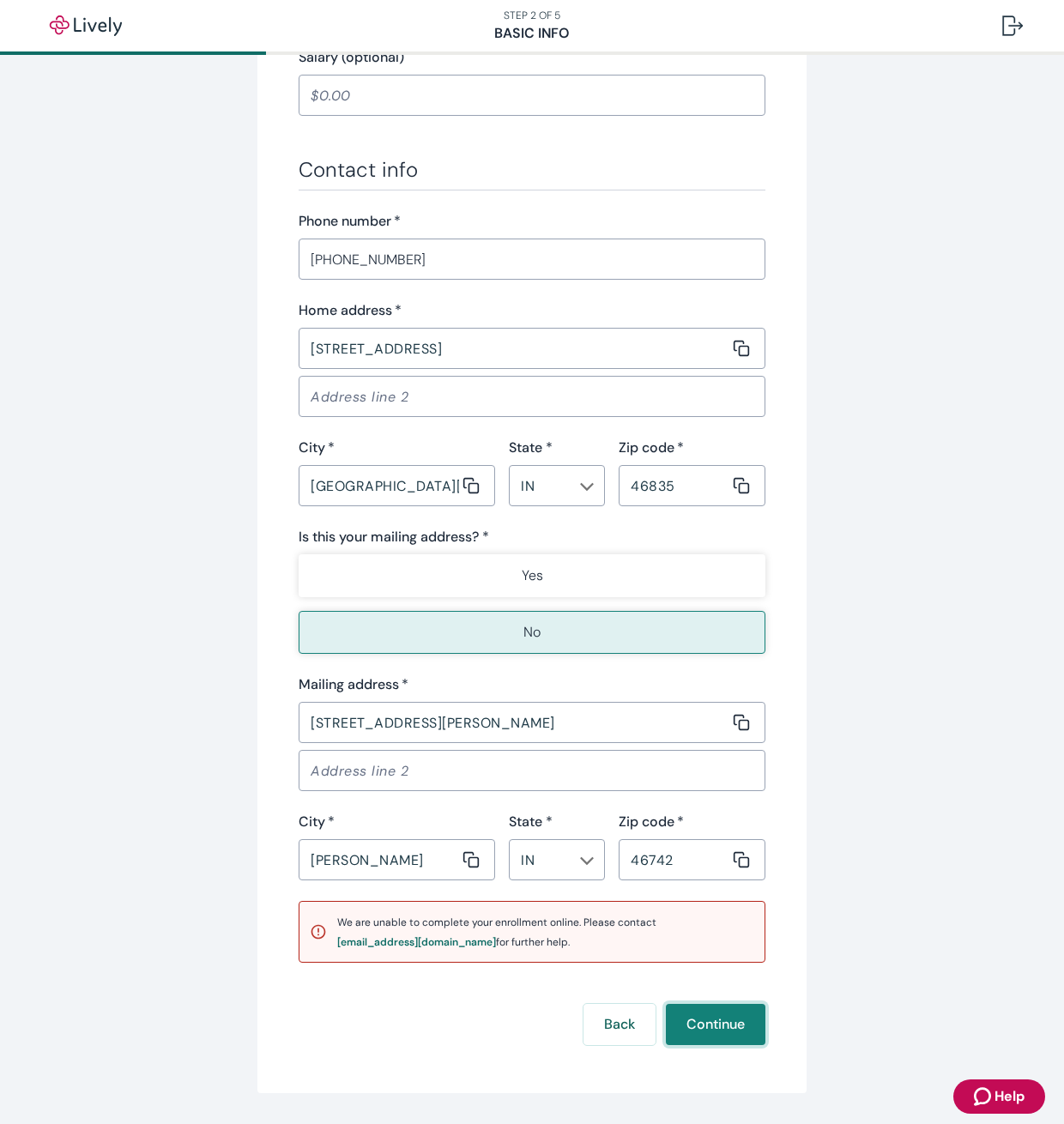
click at [705, 1030] on button "Continue" at bounding box center [715, 1024] width 100 height 41
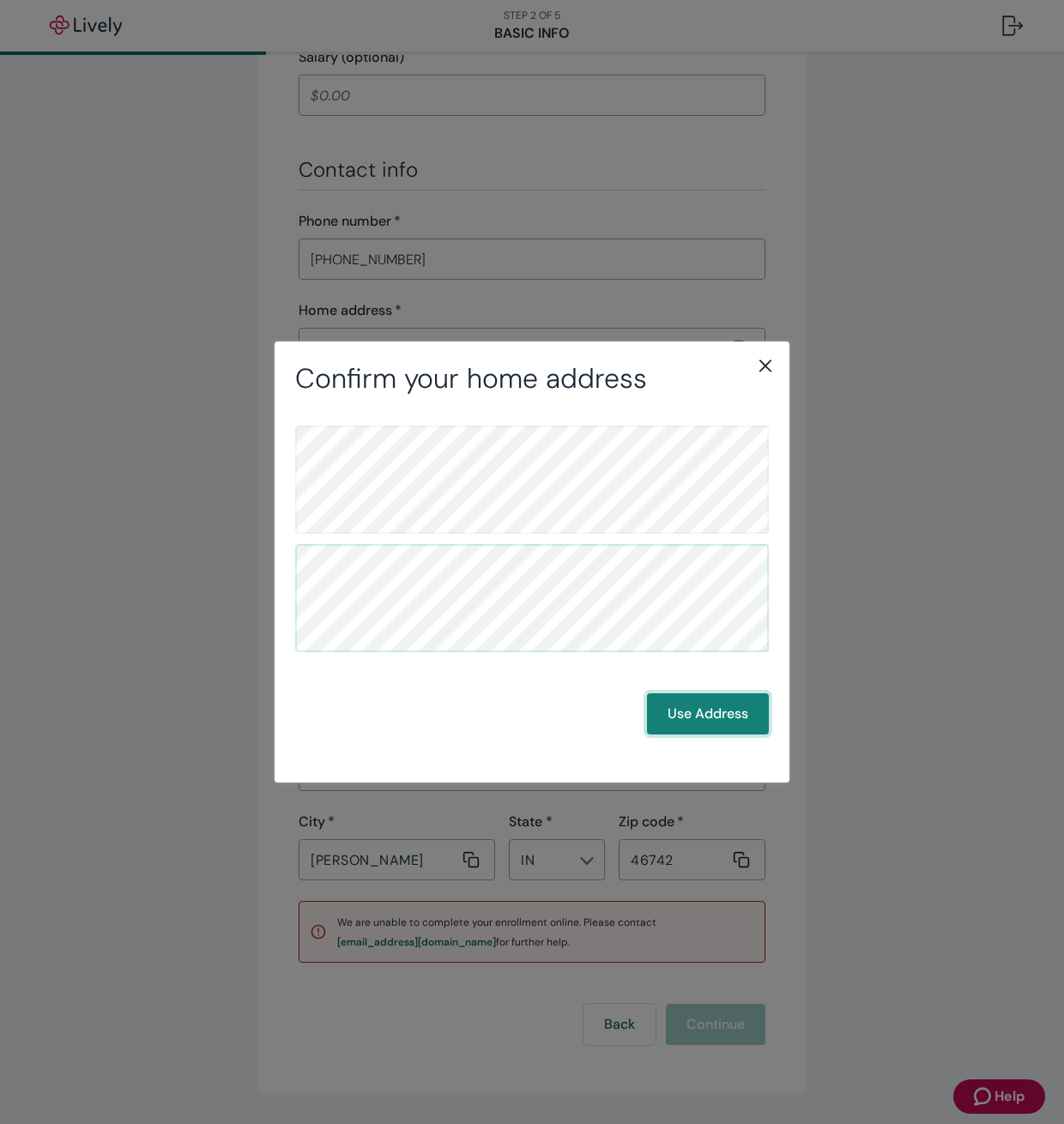
click at [711, 709] on button "Use Address" at bounding box center [708, 714] width 122 height 41
click at [719, 713] on button "Use Address" at bounding box center [708, 714] width 122 height 41
click at [711, 709] on button "Use Address" at bounding box center [708, 714] width 122 height 41
click at [701, 708] on button "Use Address" at bounding box center [708, 714] width 122 height 41
click at [770, 362] on icon "close" at bounding box center [765, 366] width 12 height 12
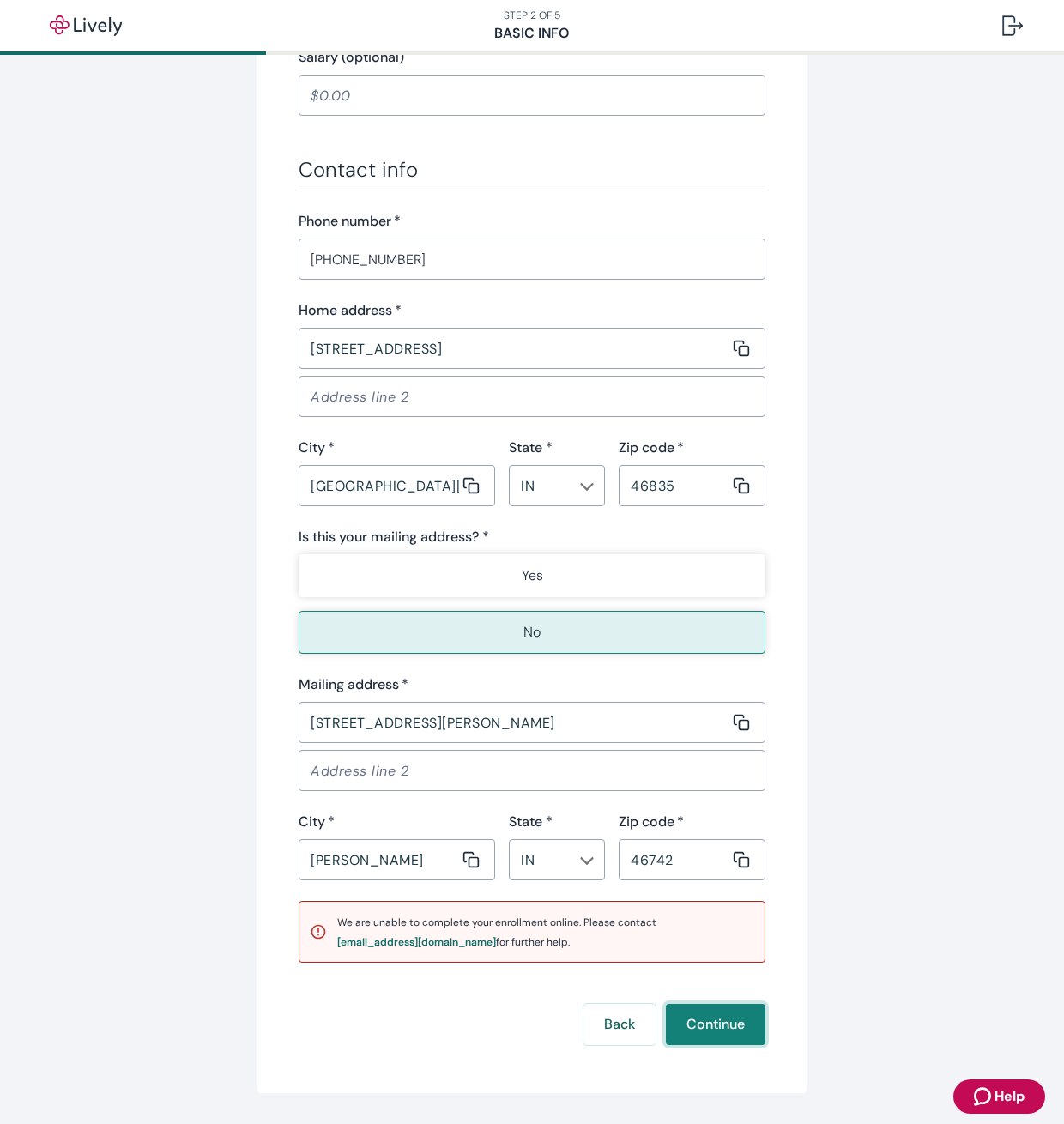
click at [716, 1026] on button "Continue" at bounding box center [715, 1024] width 100 height 41
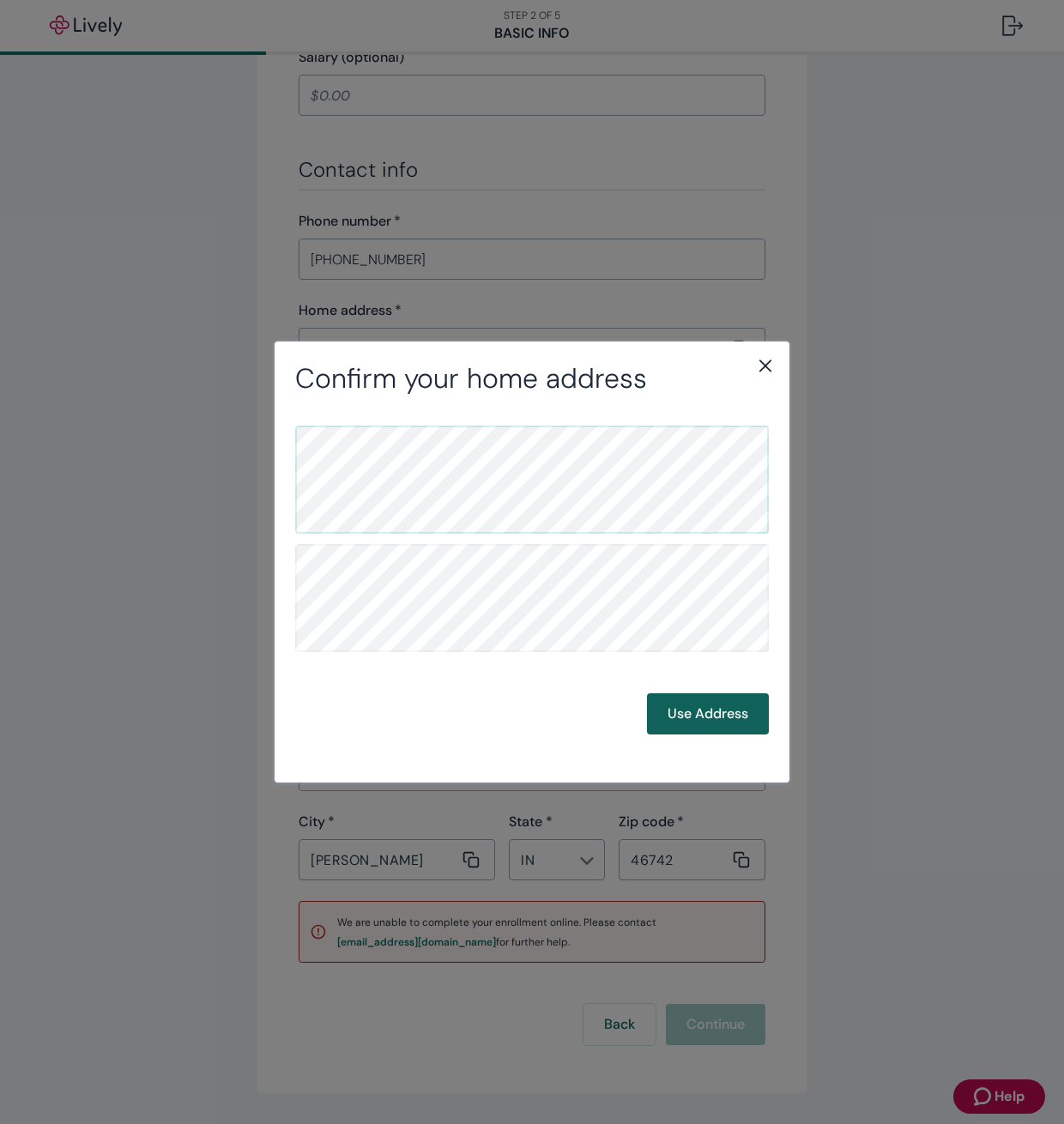
click at [686, 722] on button "Use Address" at bounding box center [708, 714] width 122 height 41
click at [767, 361] on icon "close" at bounding box center [764, 365] width 20 height 20
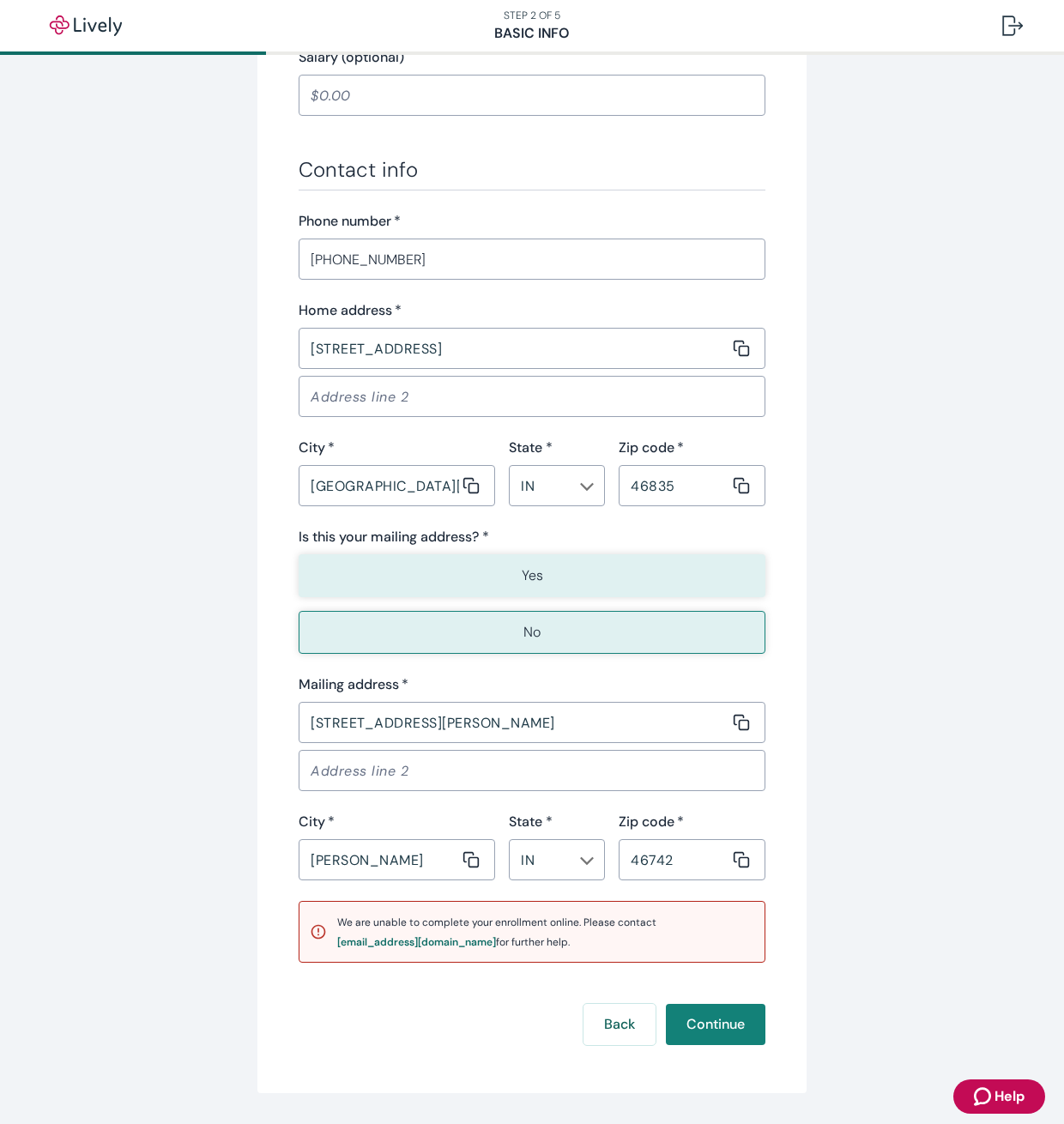
click at [541, 573] on button "Yes" at bounding box center [532, 575] width 467 height 43
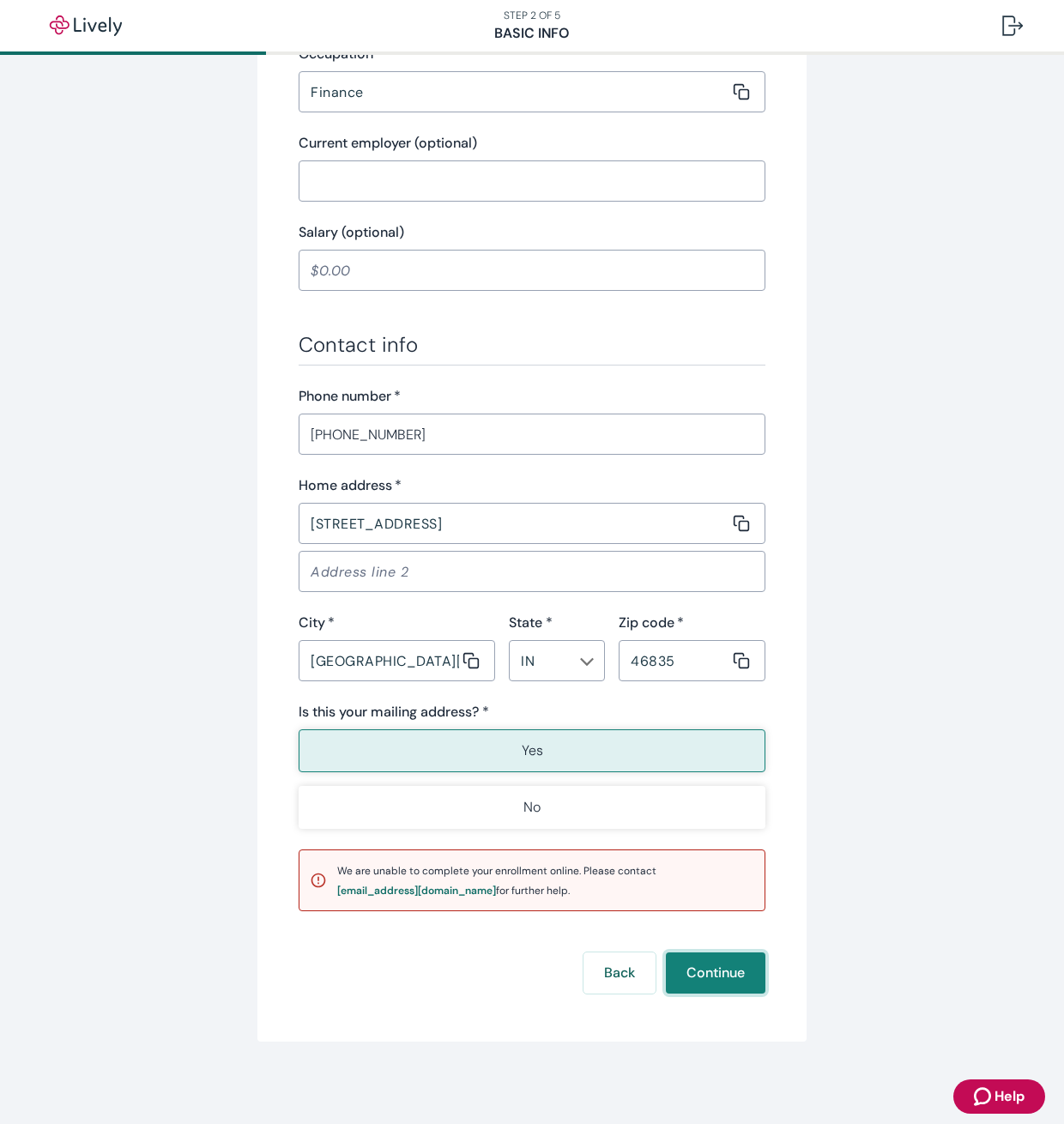
click at [720, 971] on button "Continue" at bounding box center [715, 973] width 100 height 41
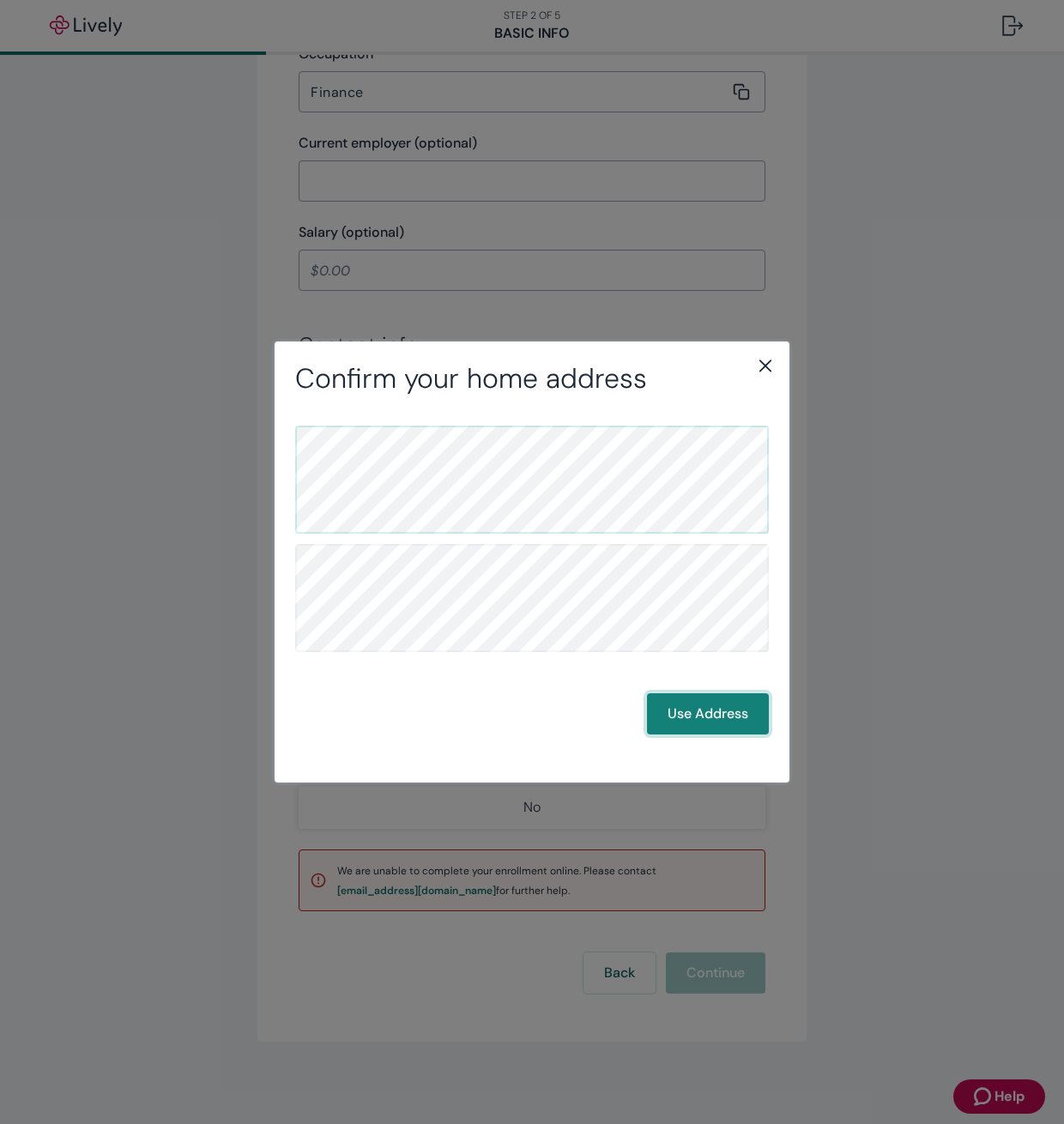
click at [710, 720] on button "Use Address" at bounding box center [708, 714] width 122 height 41
click at [767, 365] on icon "close" at bounding box center [765, 366] width 12 height 12
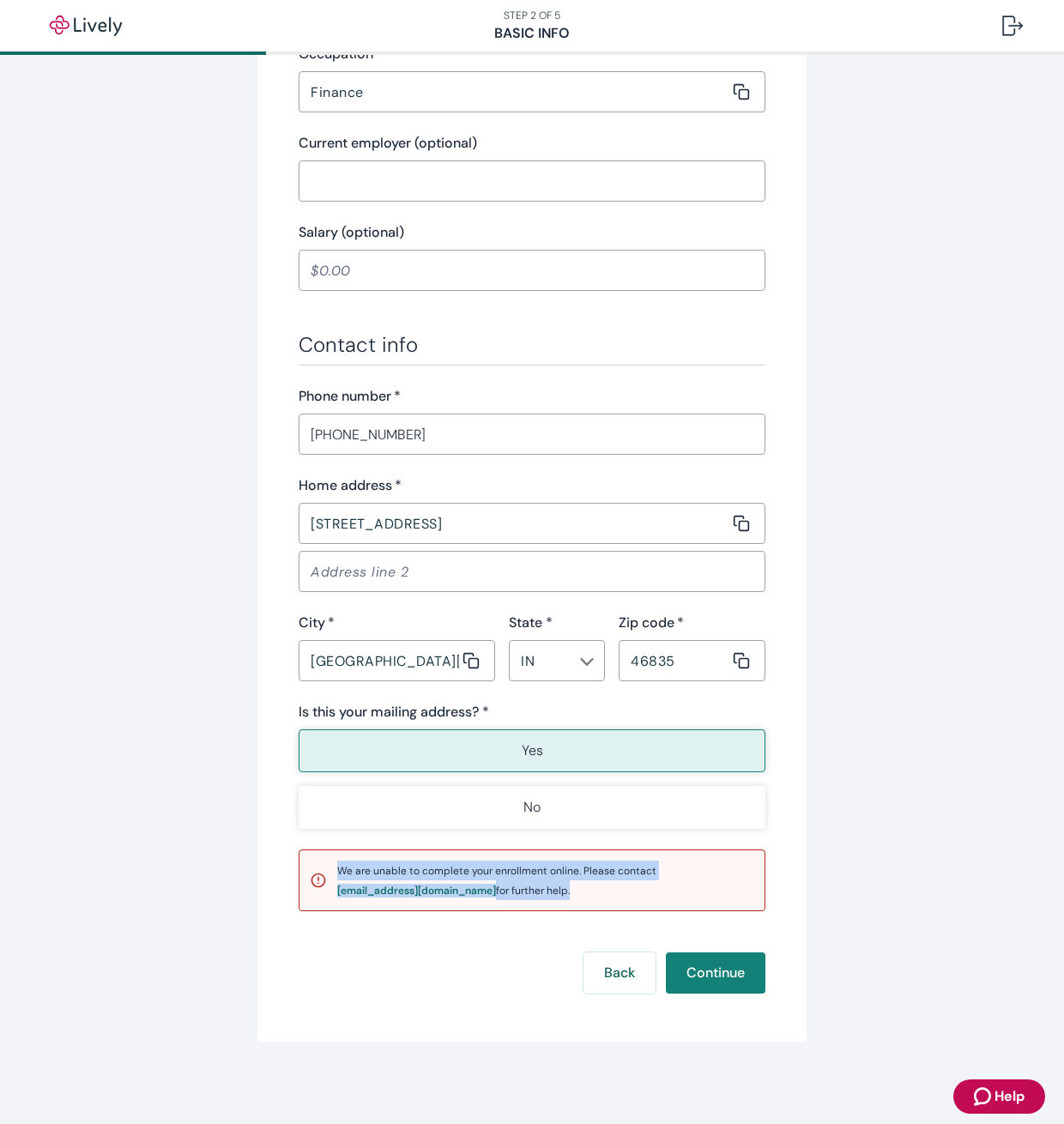
drag, startPoint x: 331, startPoint y: 873, endPoint x: 562, endPoint y: 910, distance: 233.9
click at [562, 910] on div "We are unable to complete your enrollment online. Please contact [EMAIL_ADDRESS…" at bounding box center [532, 881] width 467 height 62
copy span "We are unable to complete your enrollment online. Please contact [EMAIL_ADDRESS…"
